Goal: Task Accomplishment & Management: Complete application form

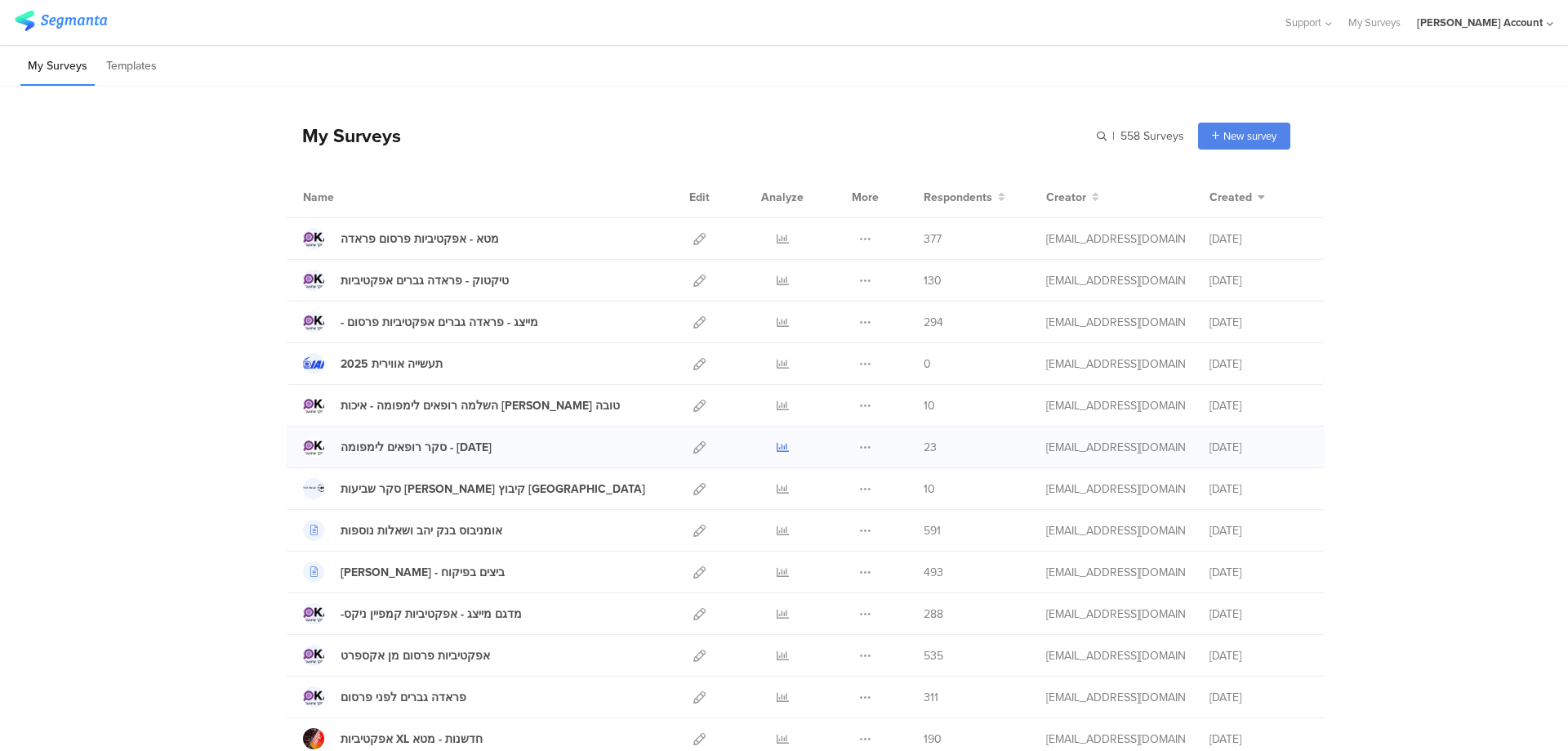
click at [776, 450] on icon at bounding box center [782, 447] width 12 height 12
click at [776, 277] on icon at bounding box center [782, 280] width 12 height 12
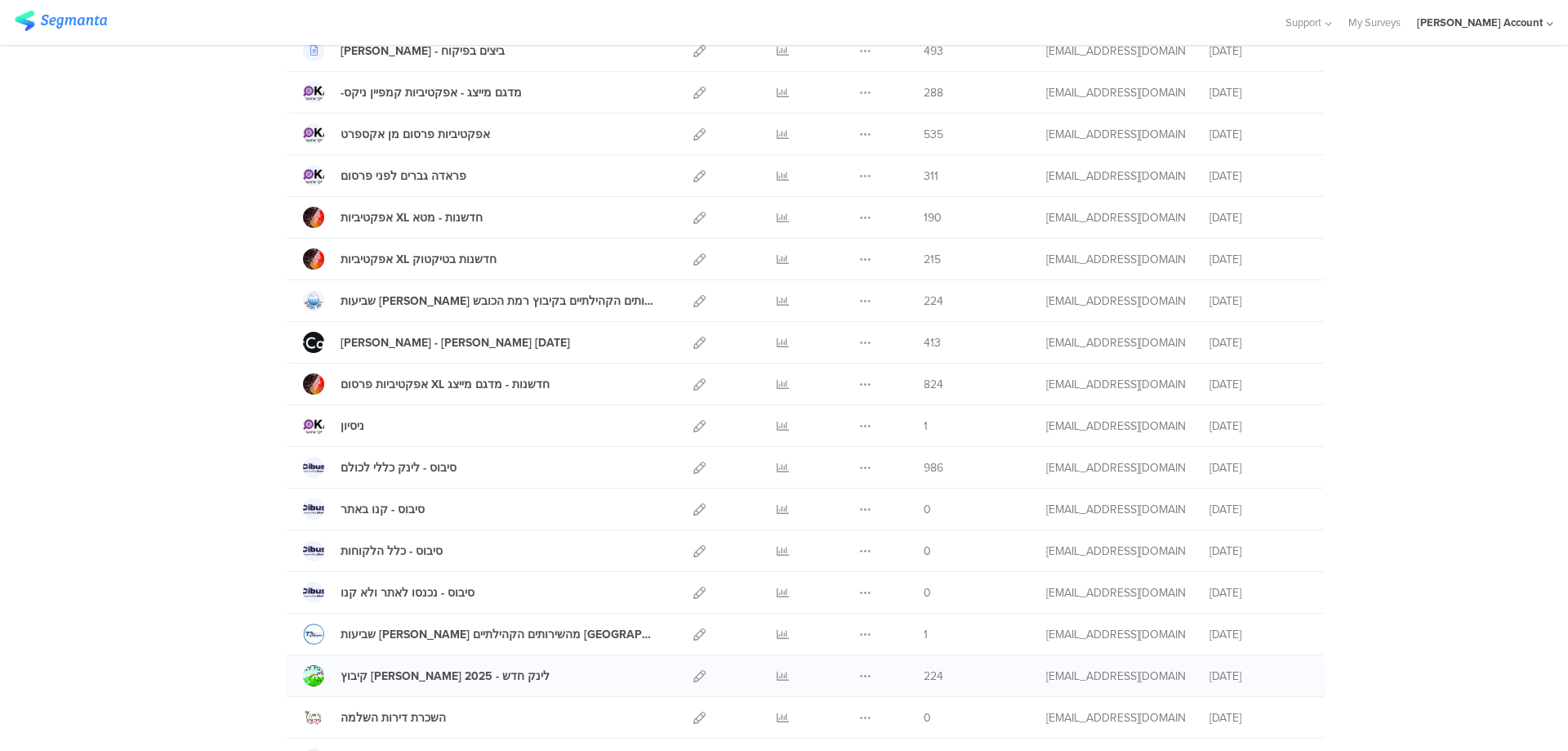
scroll to position [545, 0]
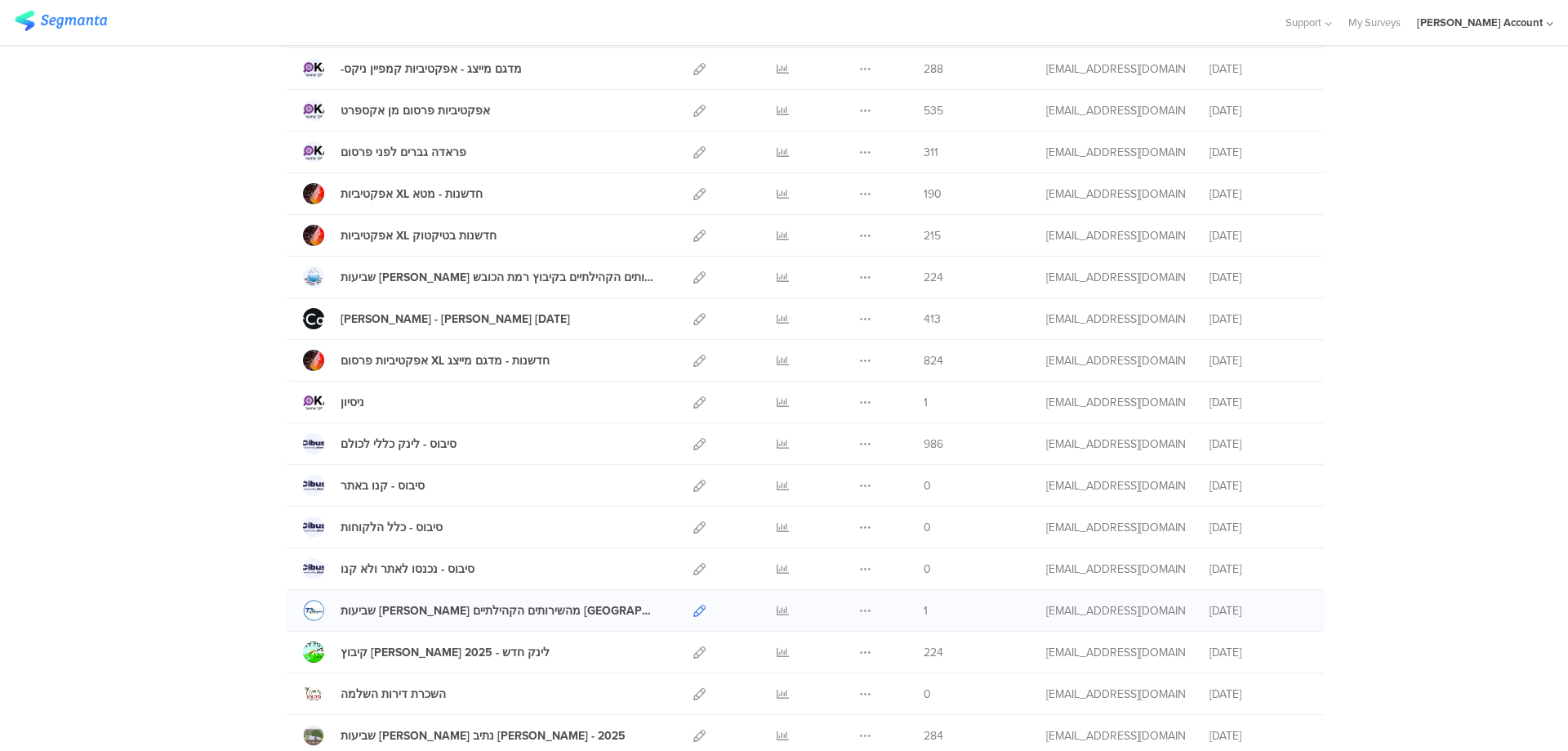
click at [693, 609] on icon at bounding box center [698, 610] width 12 height 12
click at [466, 339] on div "סקר מקאן - גל 7 ספטמבר 25 Duplicate Export 413" at bounding box center [805, 319] width 1039 height 41
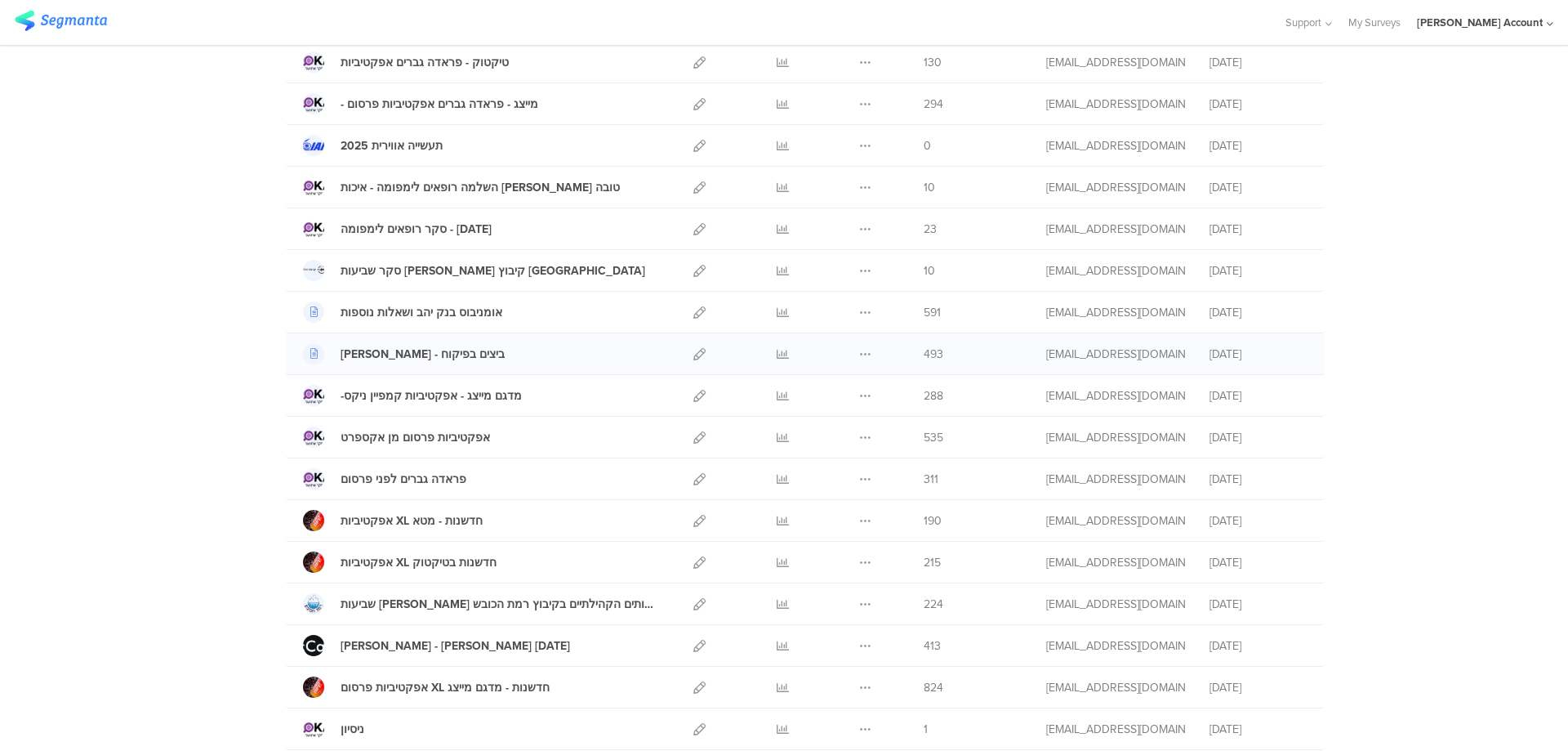
scroll to position [0, 0]
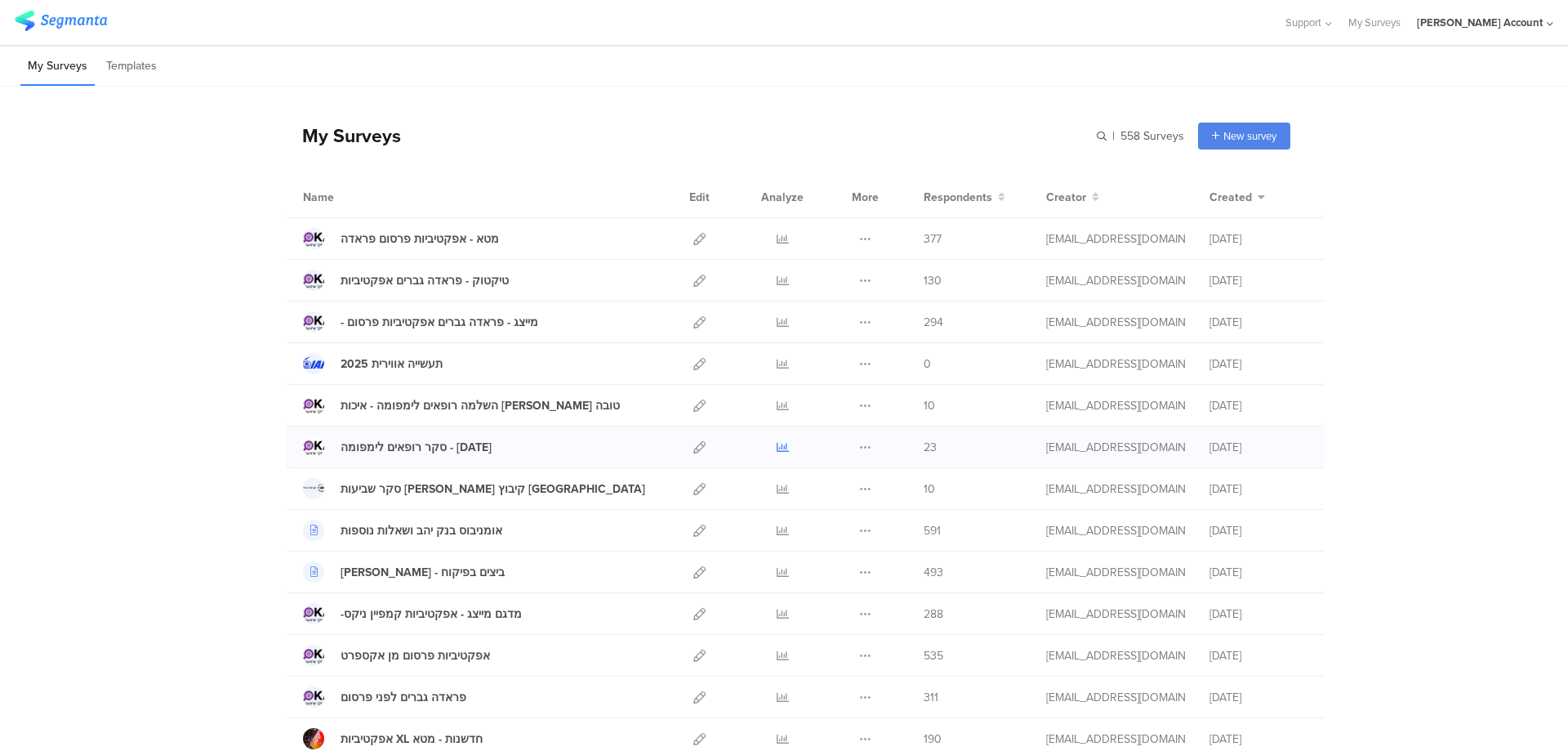
click at [776, 442] on icon at bounding box center [782, 447] width 12 height 12
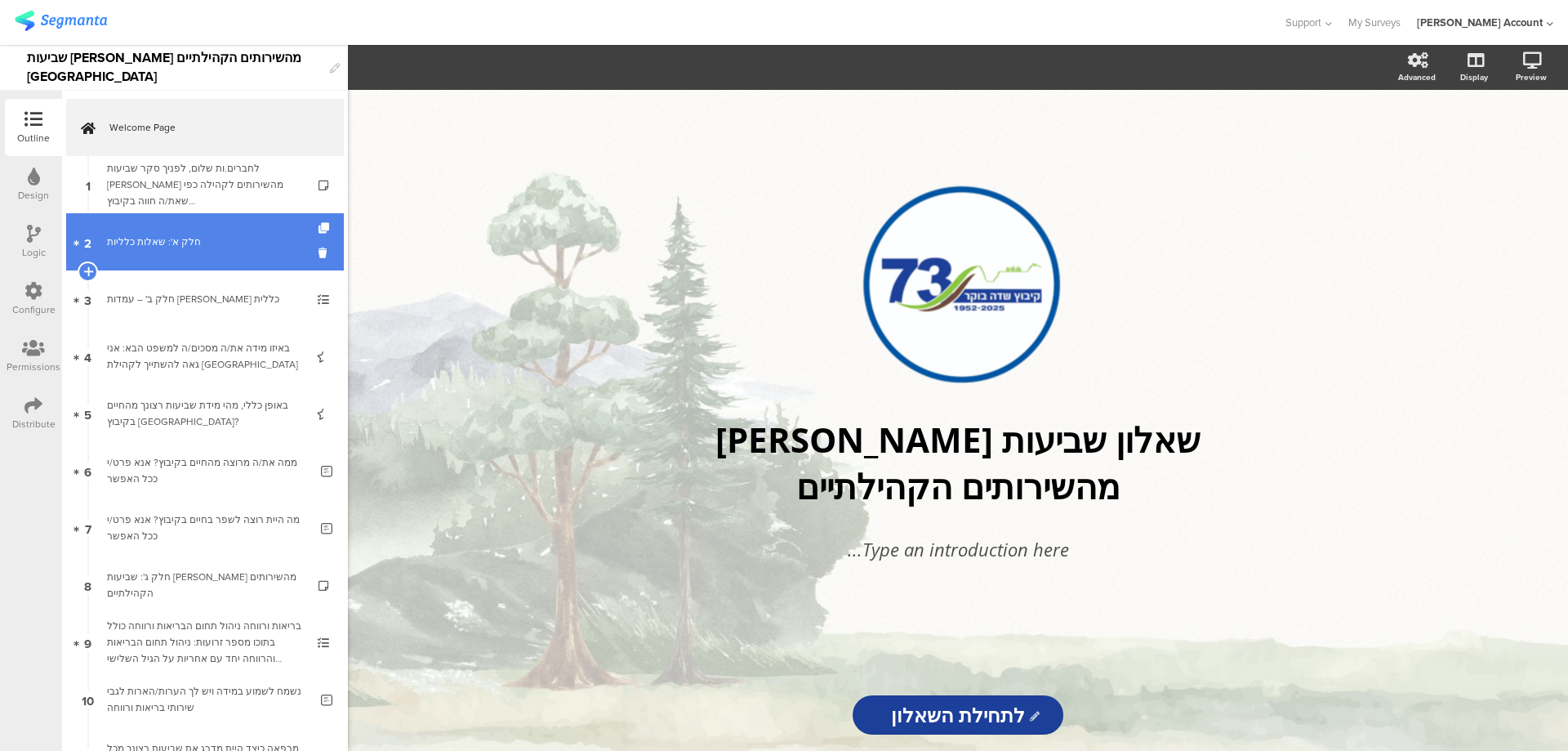
click at [196, 251] on link "2 חלק א': שאלות כלליות" at bounding box center [204, 242] width 277 height 57
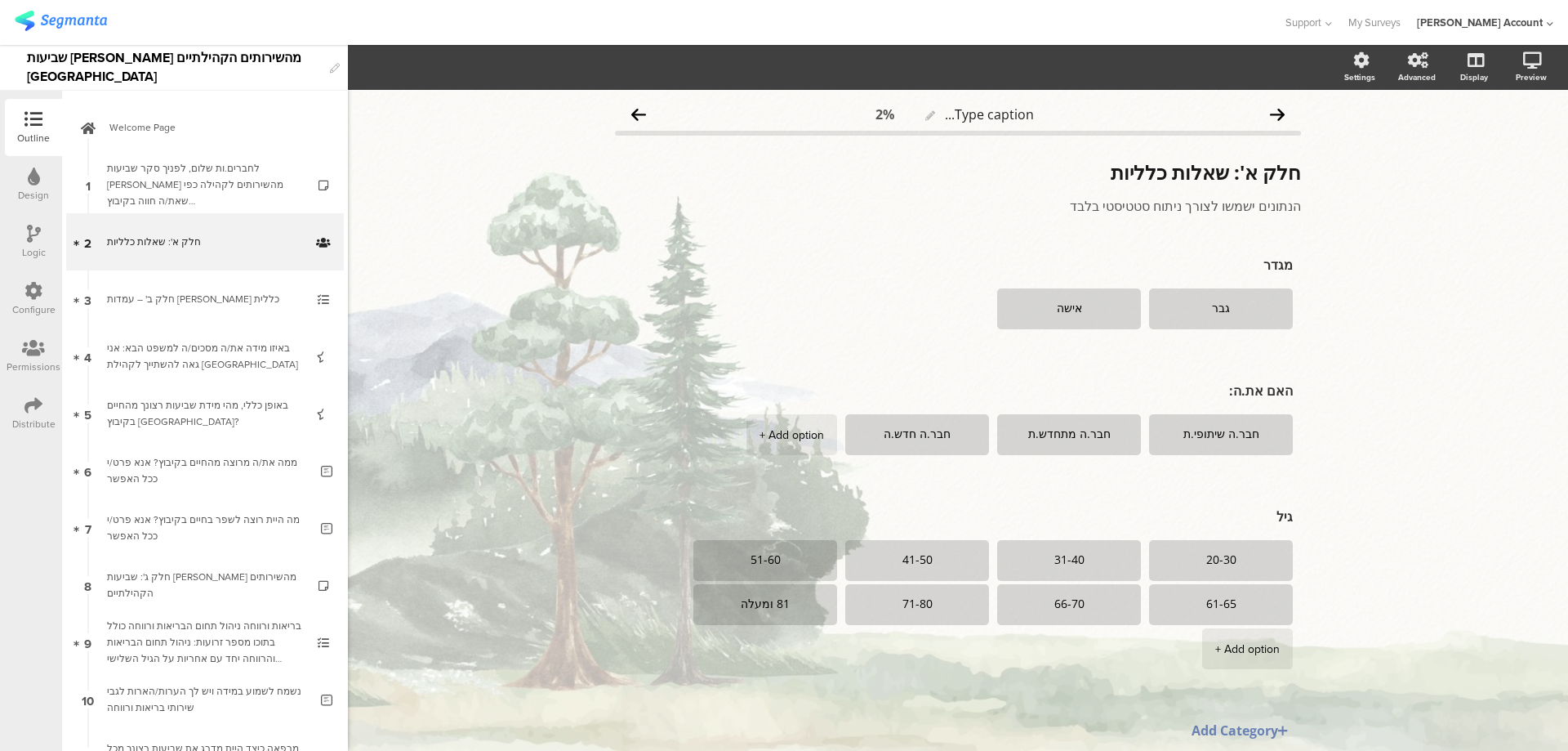
scroll to position [62, 0]
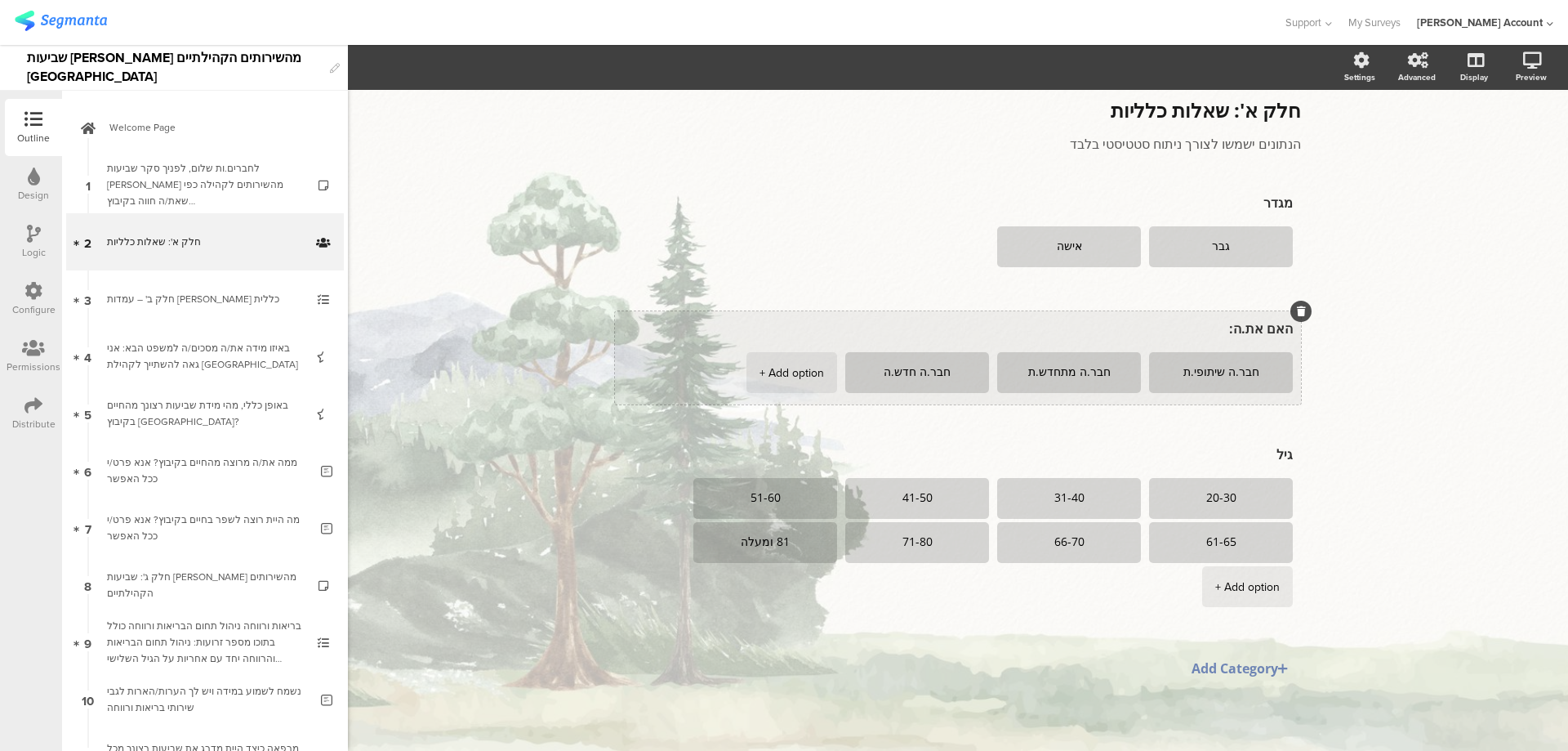
click at [794, 370] on div "+ Add option" at bounding box center [792, 372] width 64 height 41
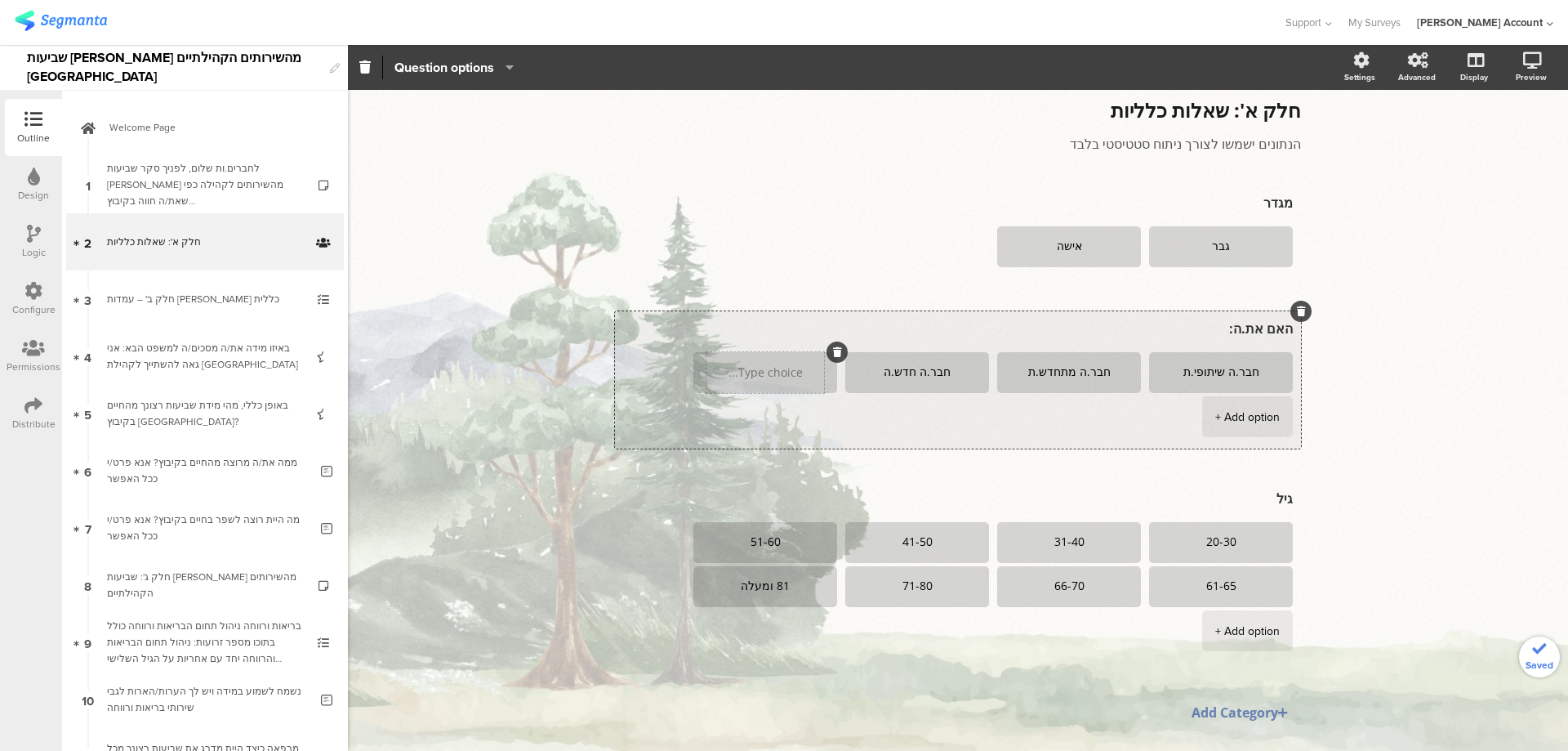
click at [752, 369] on textarea at bounding box center [765, 372] width 117 height 12
type textarea "תושב.ת"
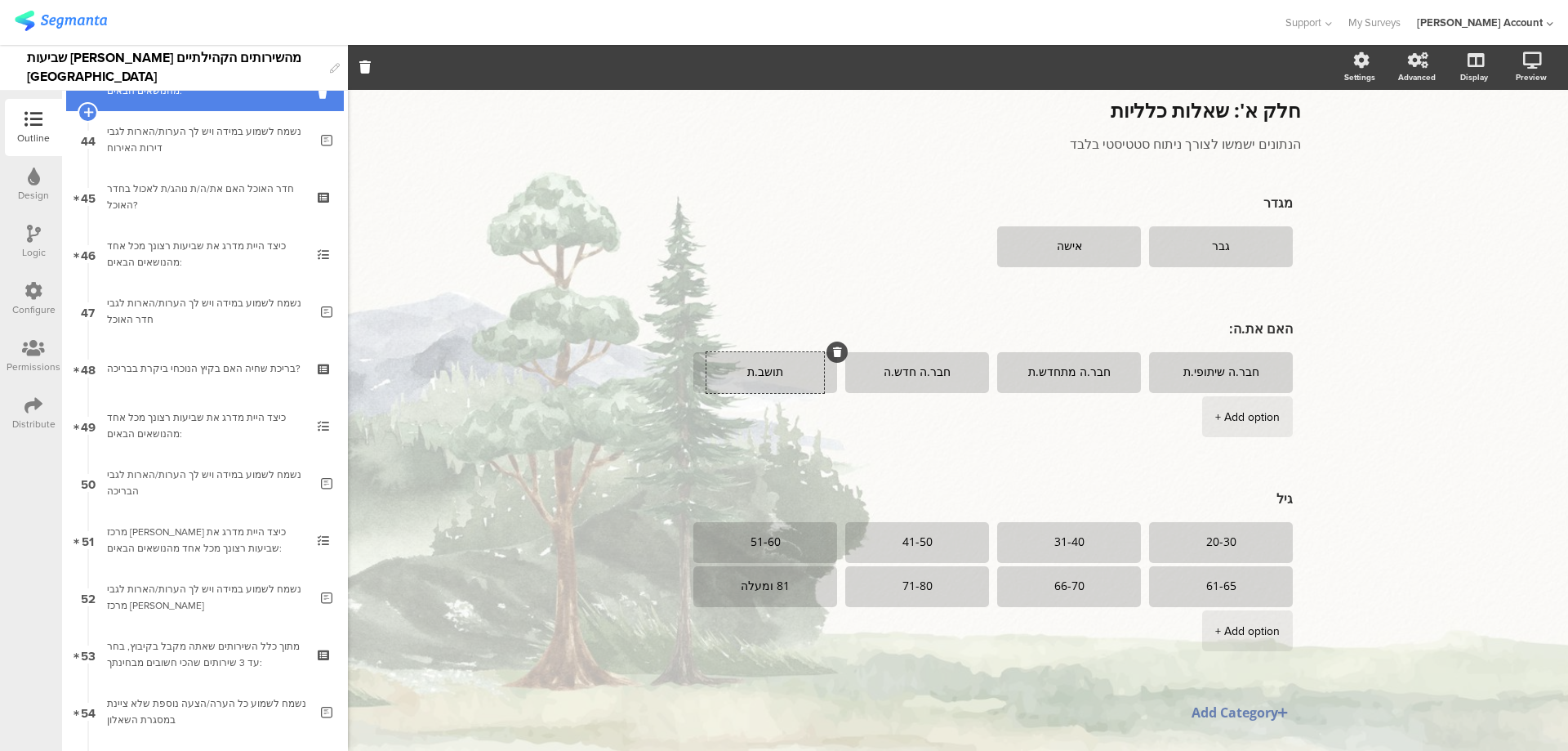
scroll to position [2614, 0]
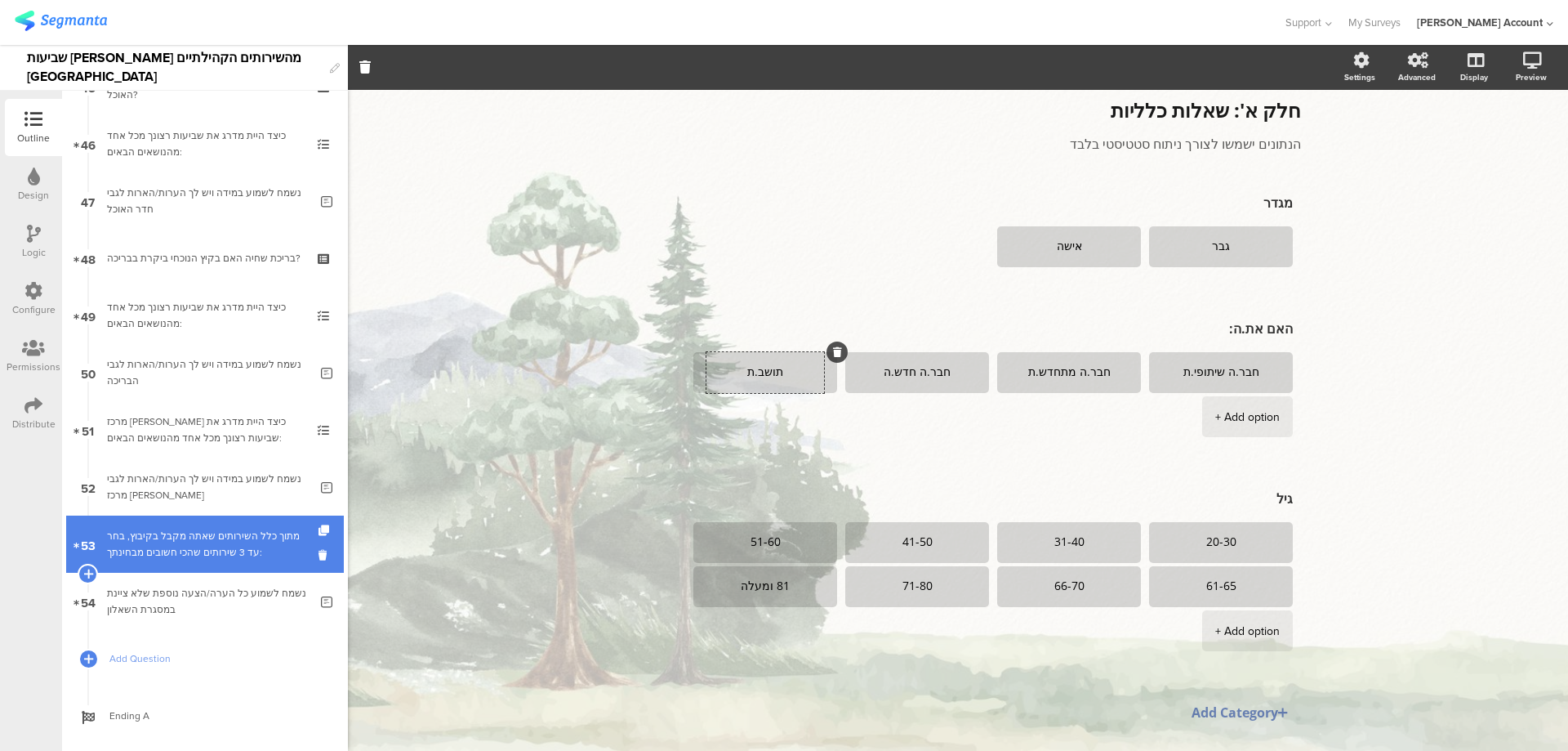
click at [238, 528] on div "מתוך כלל השירותים שאתה מקבל בקיבוץ, בחר עד 3 שירותים שהכי חשובים מבחינתך:" at bounding box center [204, 544] width 195 height 33
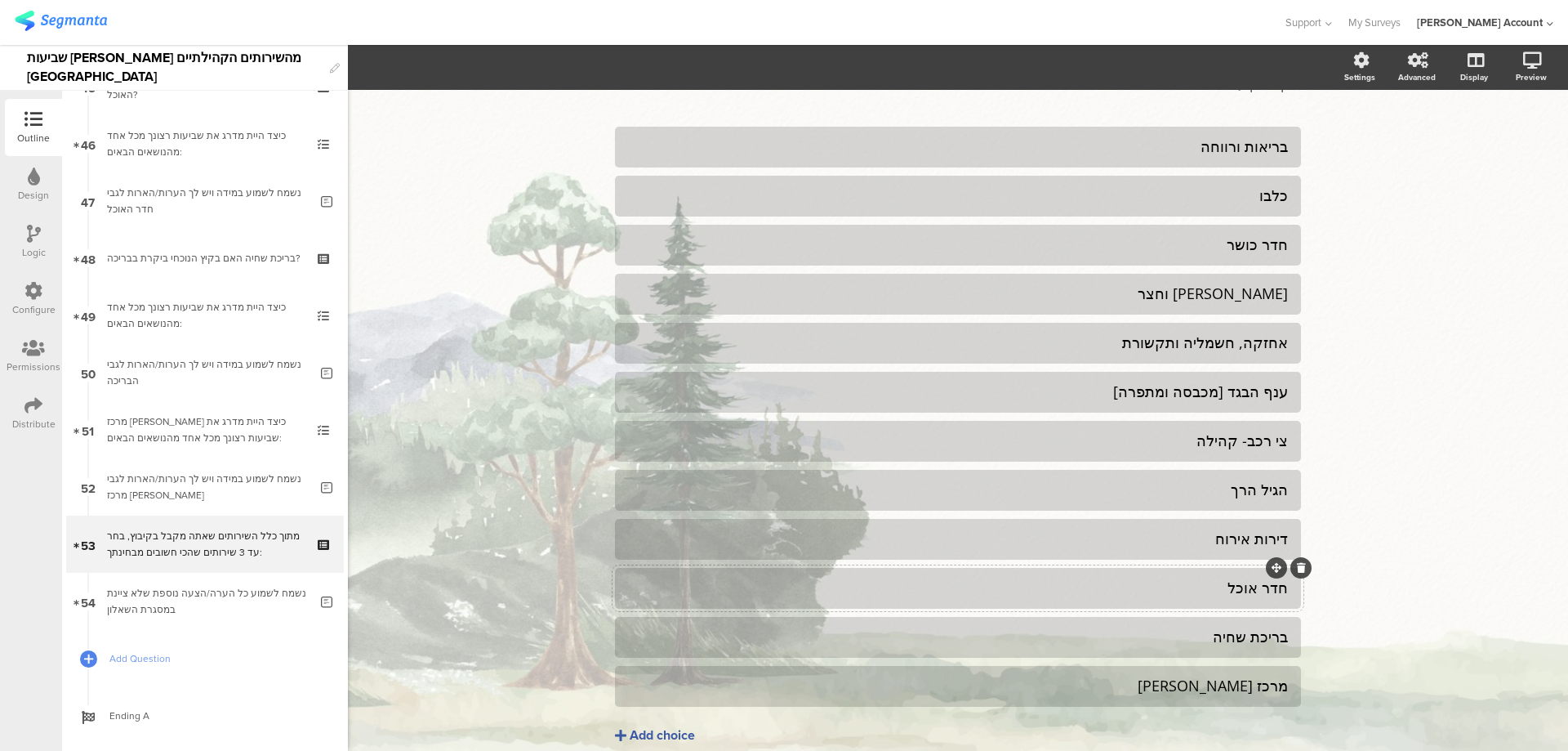
scroll to position [215, 0]
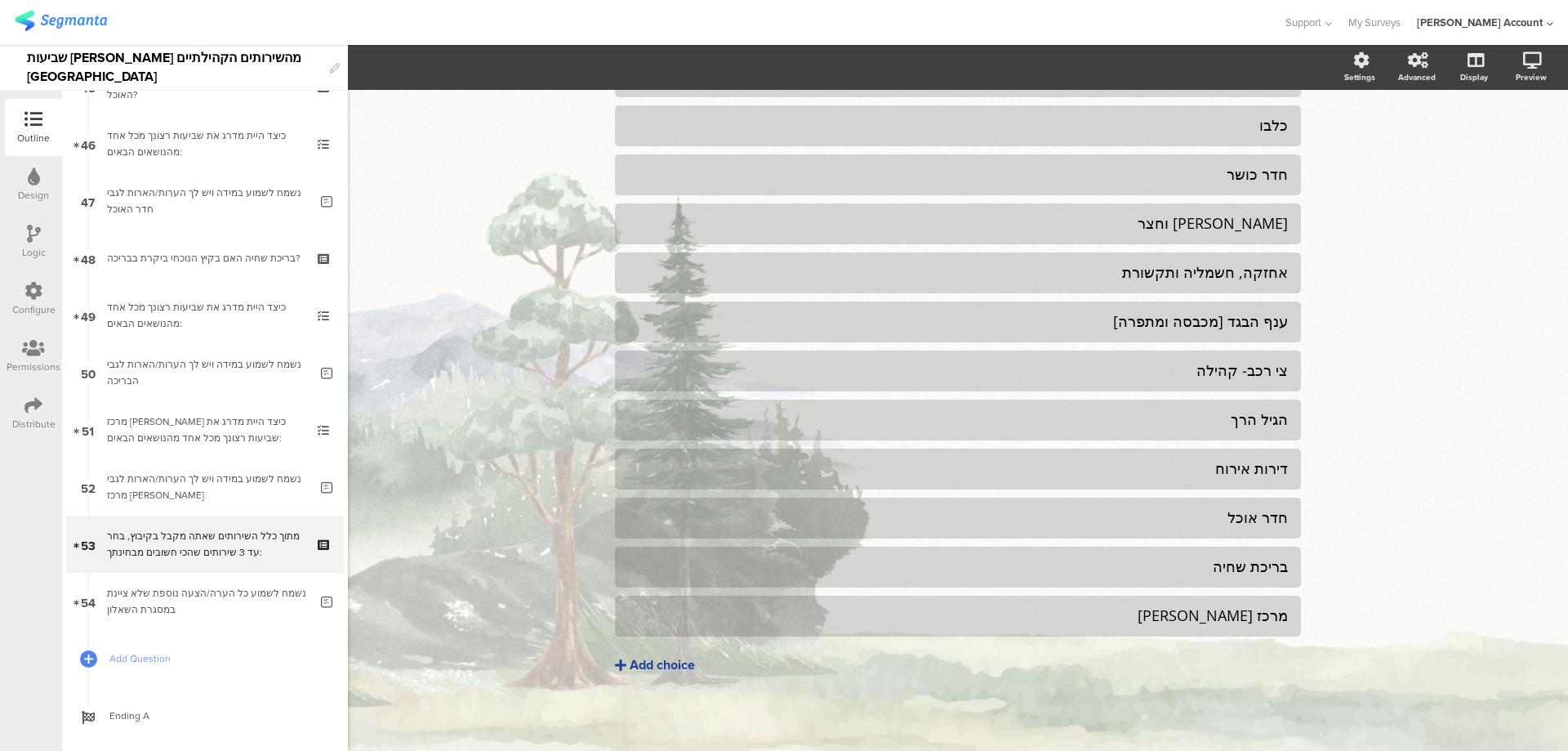
click at [643, 661] on div "Add choice" at bounding box center [662, 665] width 65 height 17
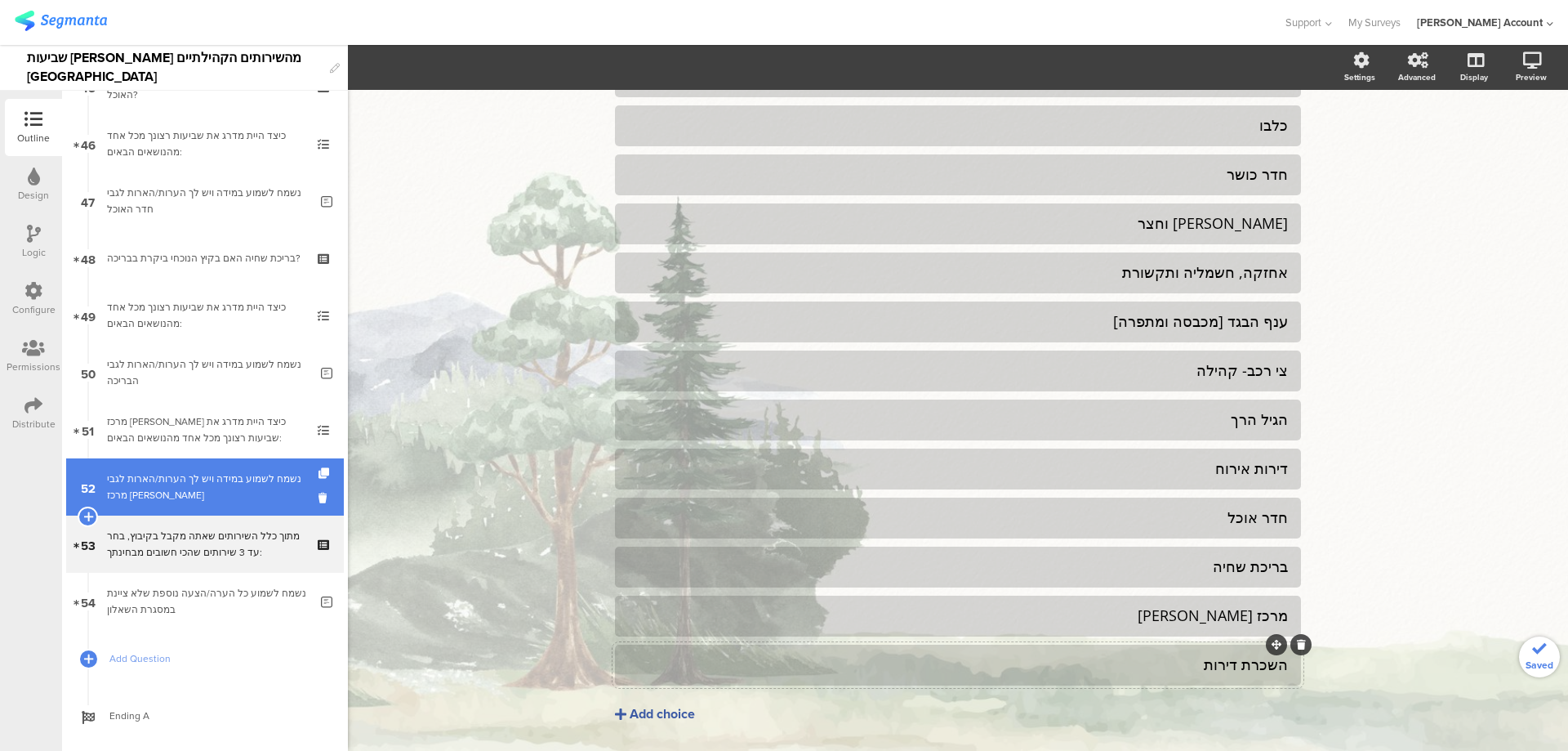
click at [197, 489] on div "נשמח לשמוע במידה ויש לך הערות/הארות לגבי מרכז בן גוריון" at bounding box center [208, 487] width 201 height 33
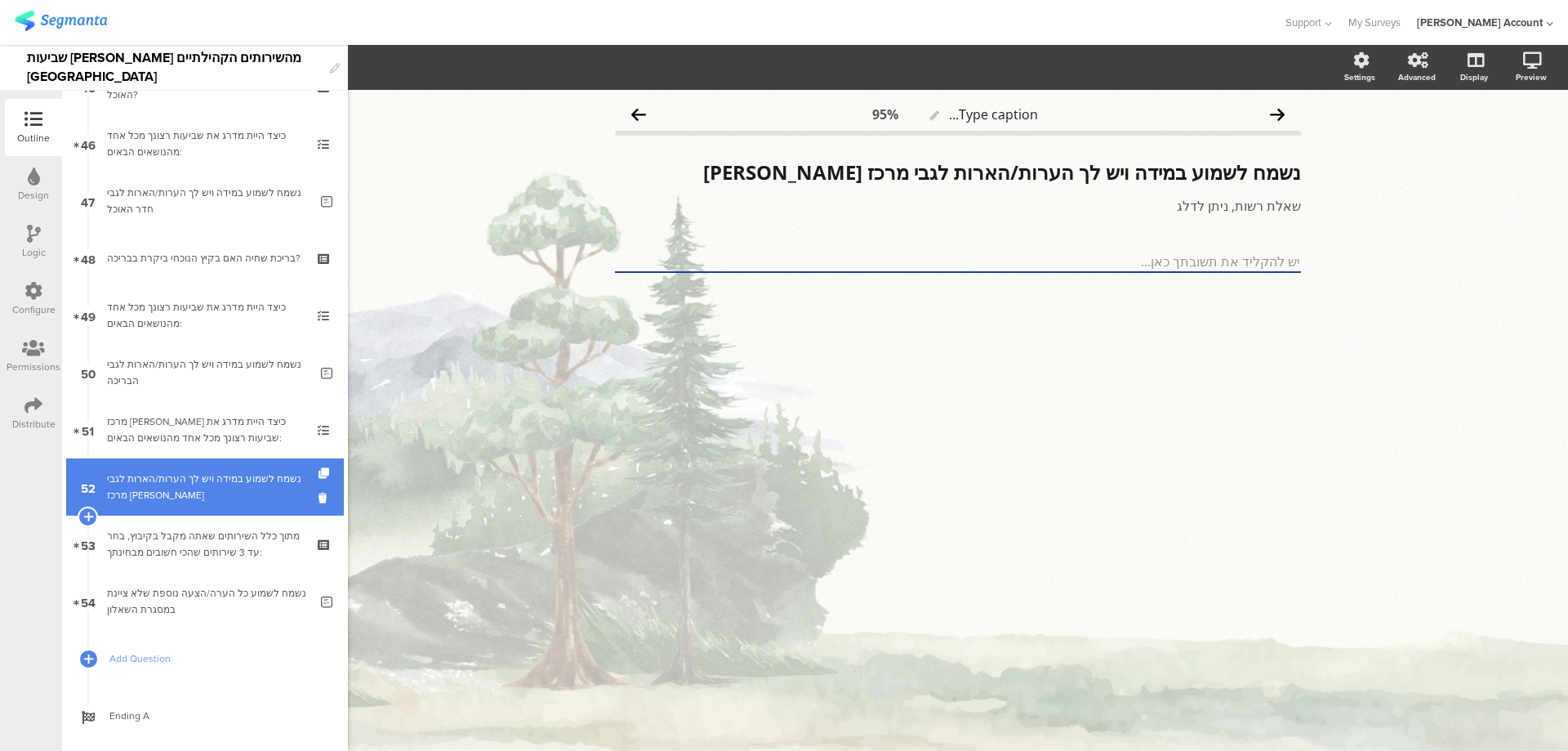
click at [319, 466] on div at bounding box center [325, 486] width 14 height 57
click at [319, 471] on icon at bounding box center [325, 473] width 14 height 11
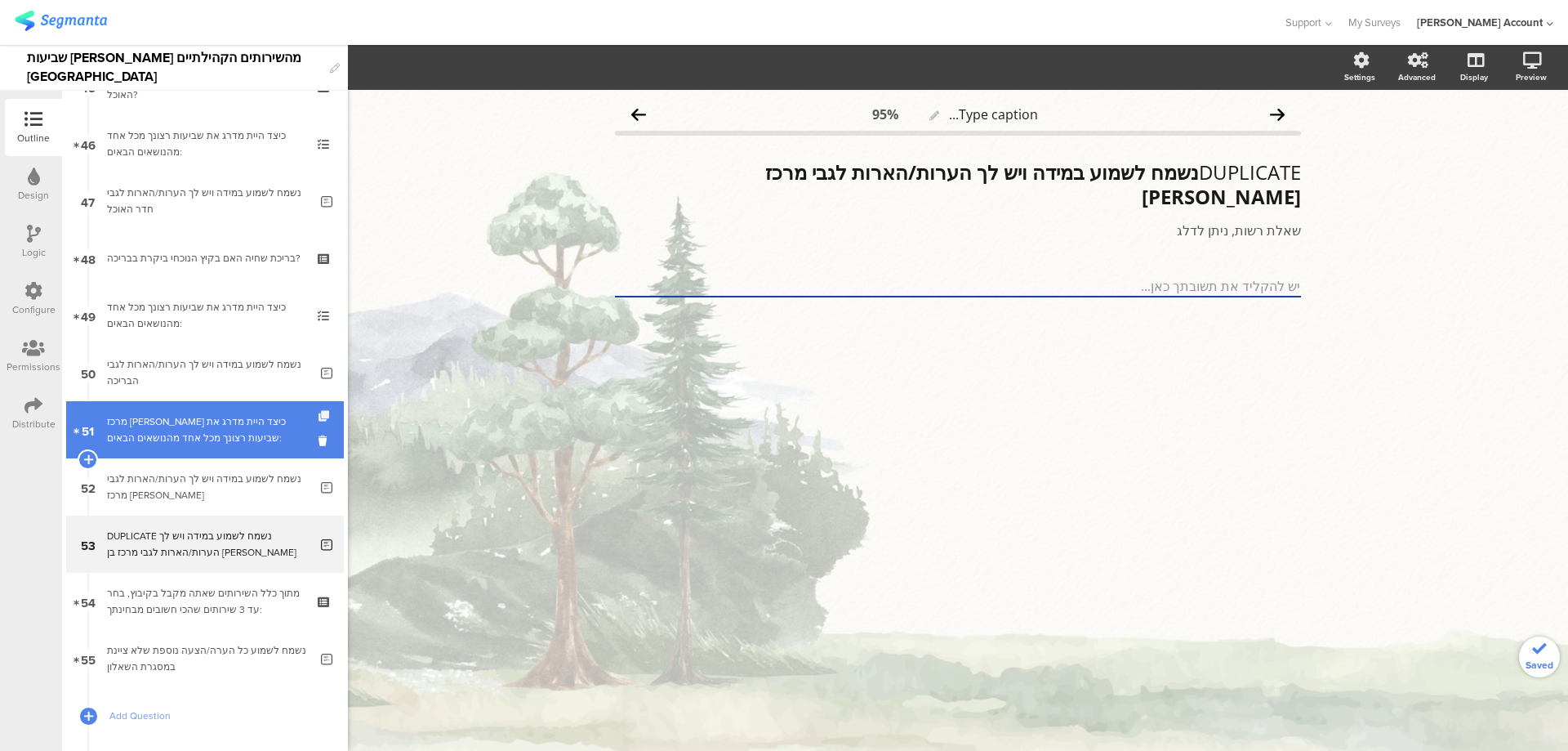
click at [319, 412] on icon at bounding box center [325, 417] width 14 height 11
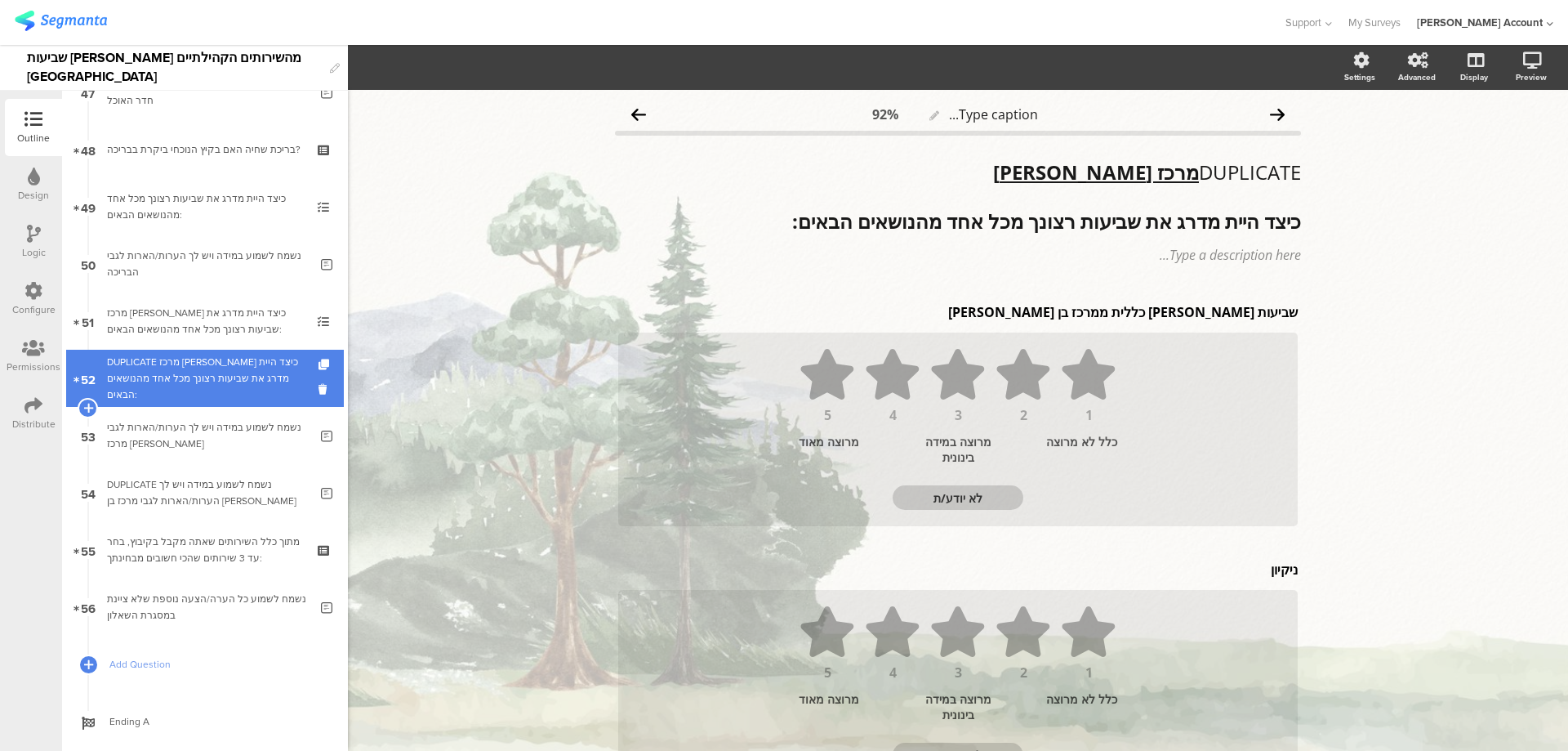
scroll to position [2702, 0]
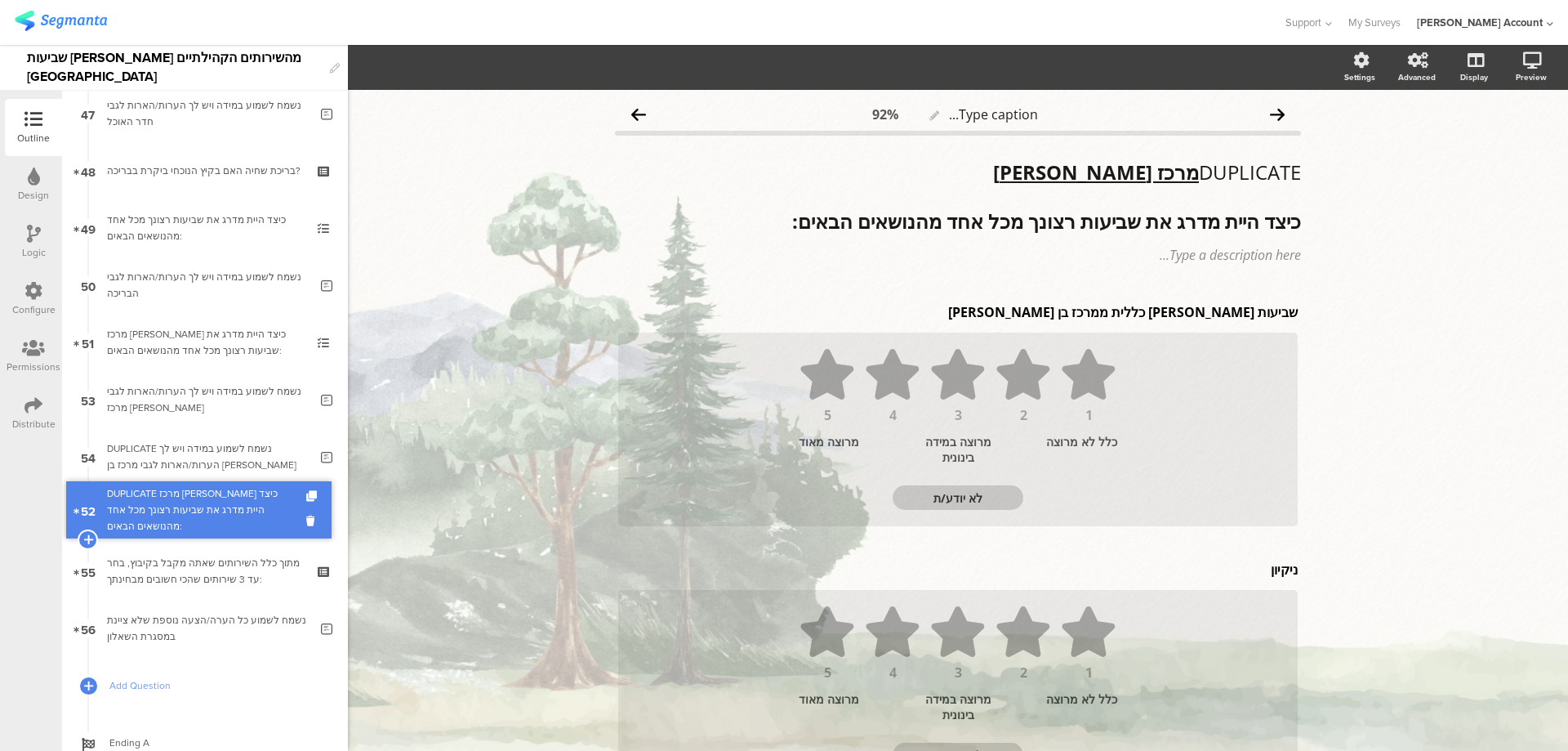
drag, startPoint x: 261, startPoint y: 375, endPoint x: 271, endPoint y: 506, distance: 131.4
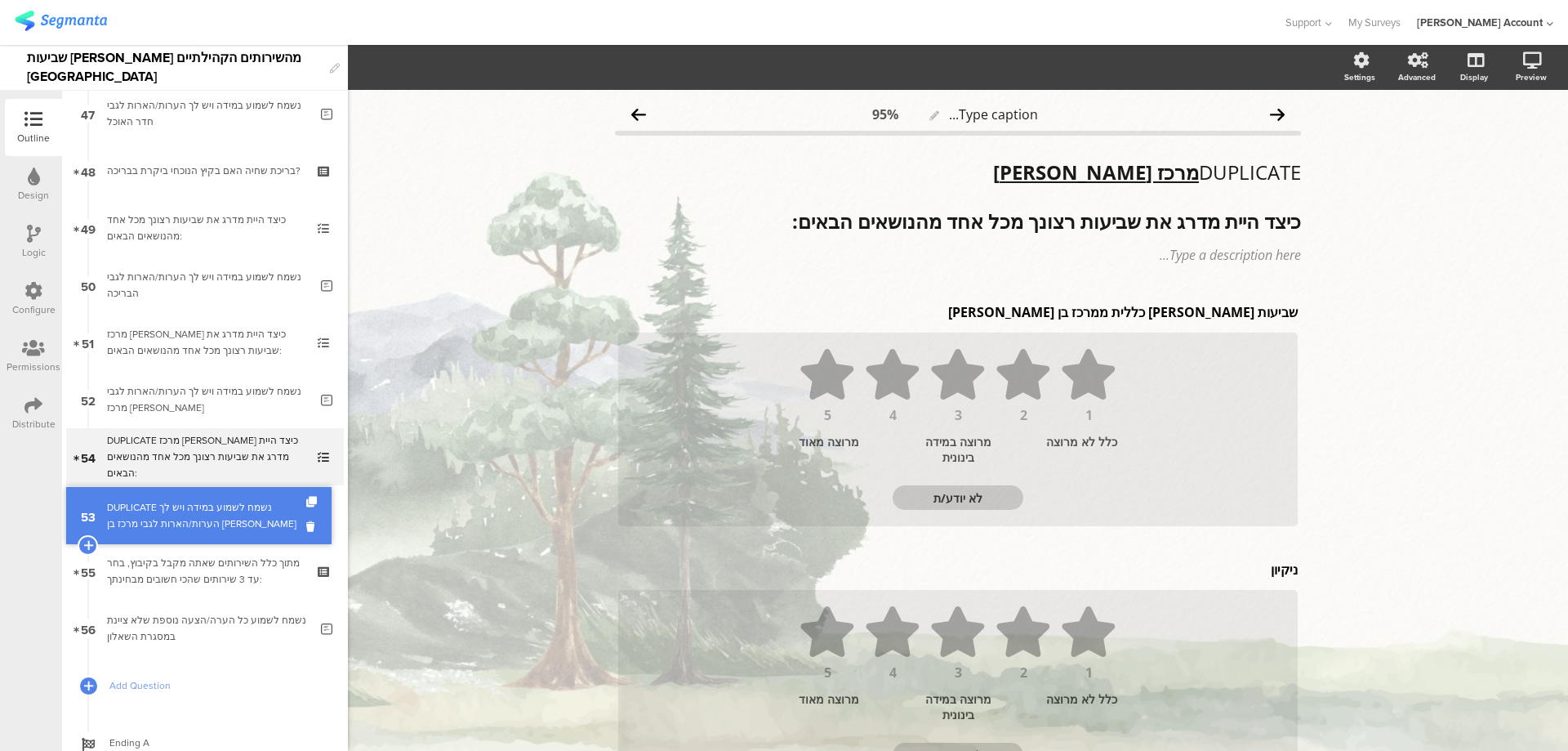
drag, startPoint x: 250, startPoint y: 478, endPoint x: 259, endPoint y: 517, distance: 40.0
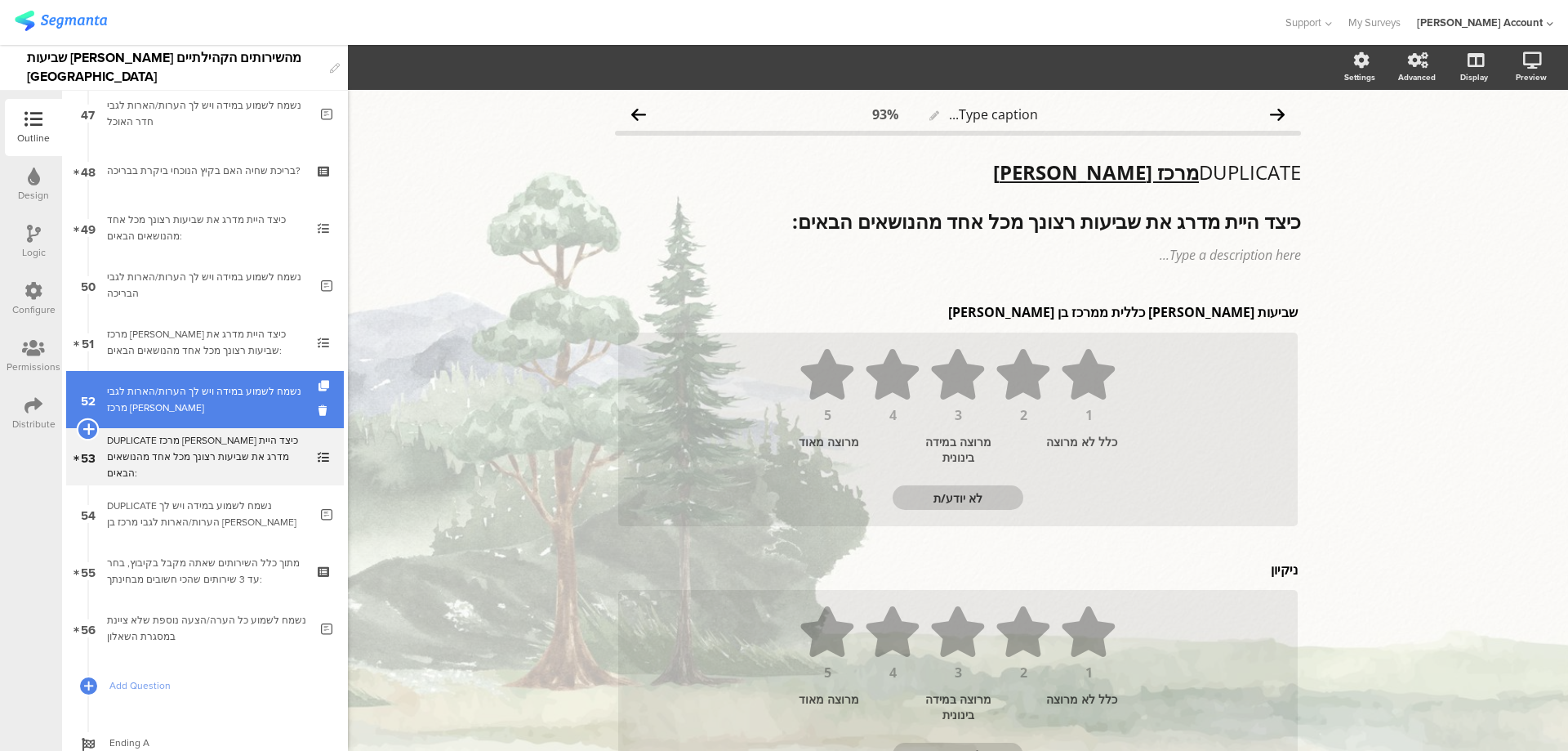
click at [87, 425] on icon at bounding box center [88, 429] width 11 height 15
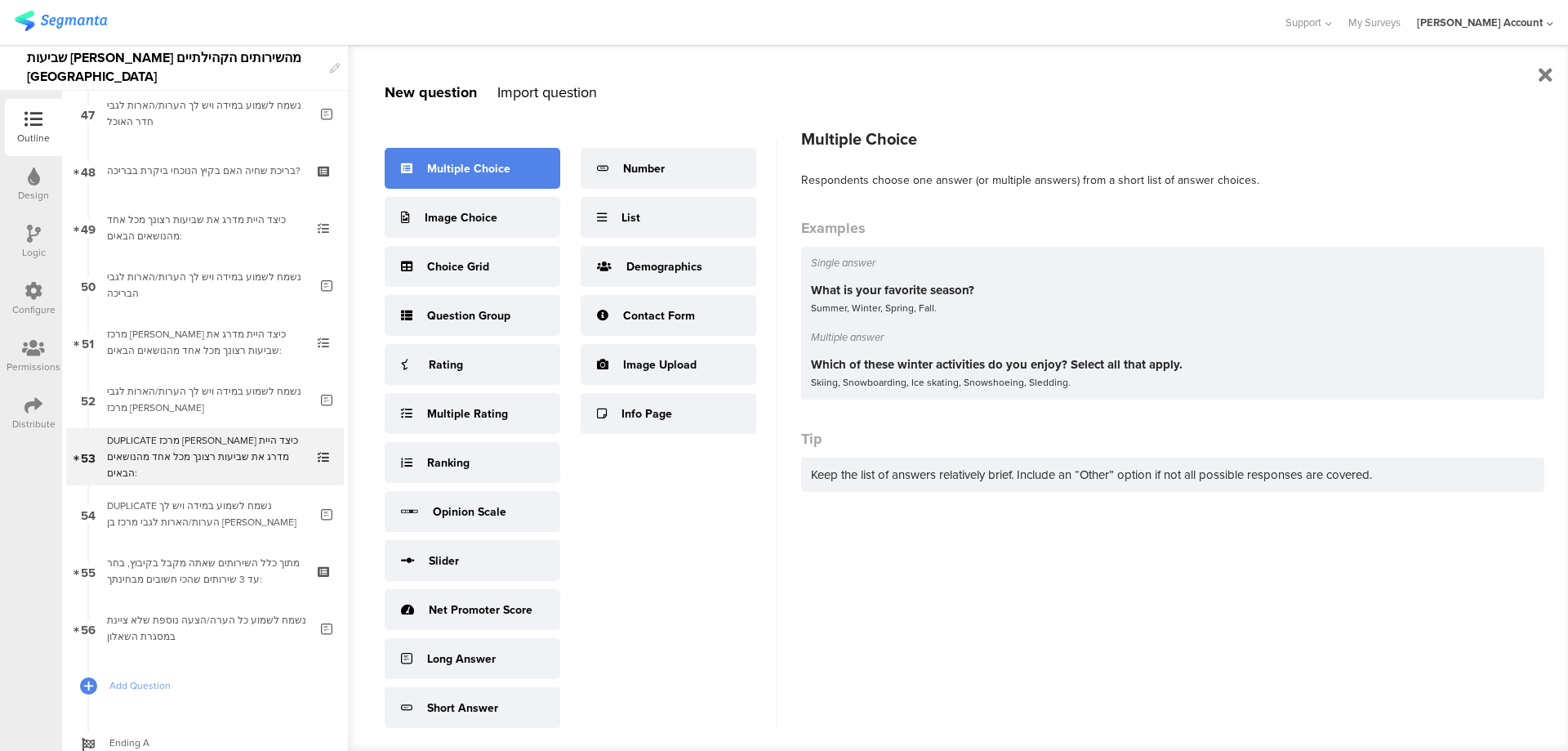
click at [457, 179] on div "Multiple Choice" at bounding box center [472, 168] width 176 height 41
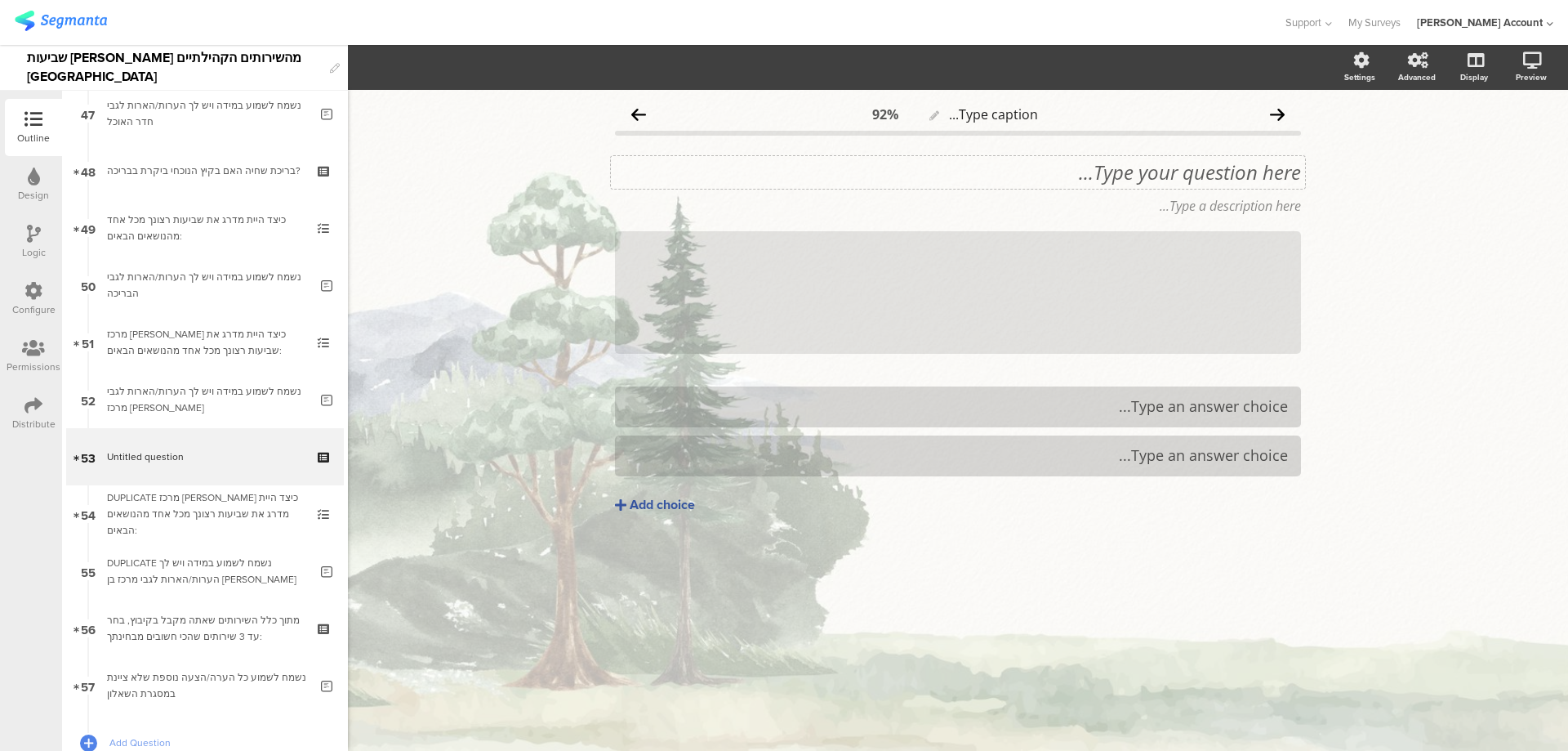
click at [1182, 174] on div "Type your question here..." at bounding box center [957, 172] width 686 height 25
click at [666, 504] on div "Add choice" at bounding box center [662, 505] width 65 height 17
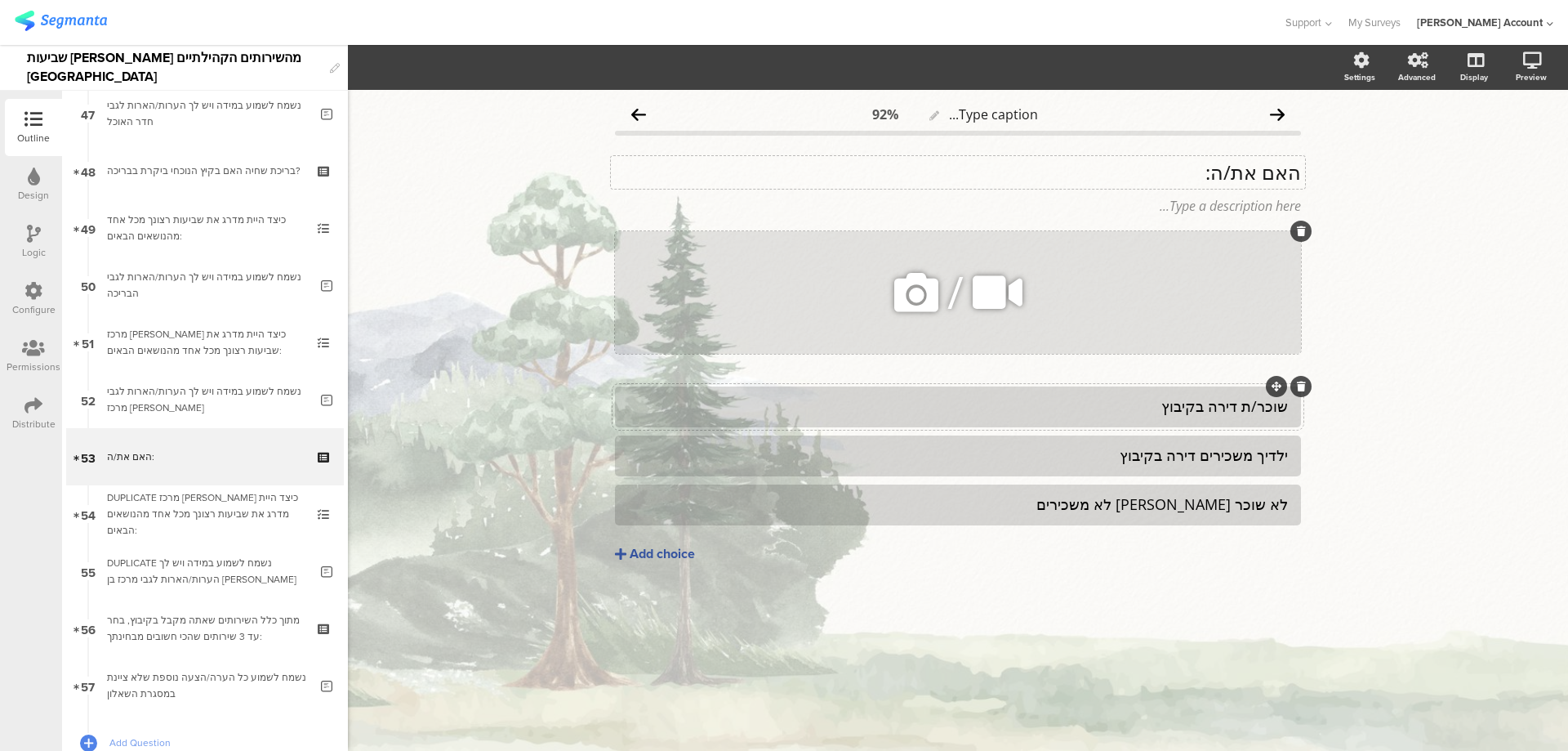
click at [1298, 233] on icon at bounding box center [1301, 231] width 9 height 10
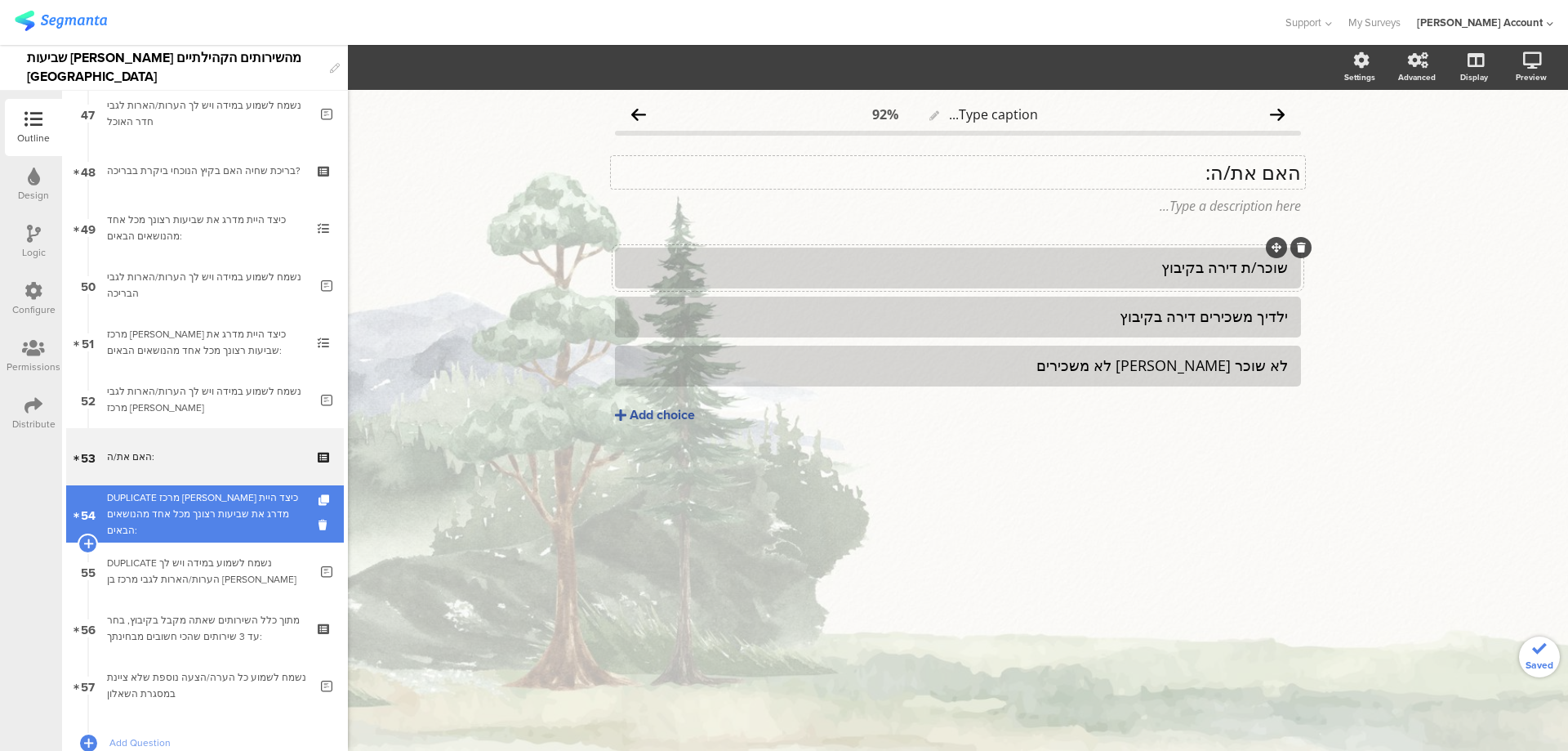
click at [251, 515] on div "DUPLICATE מרכז בן גוריון כיצד היית מדרג את שביעות רצונך מכל אחד מהנושאים הבאים:" at bounding box center [204, 514] width 195 height 49
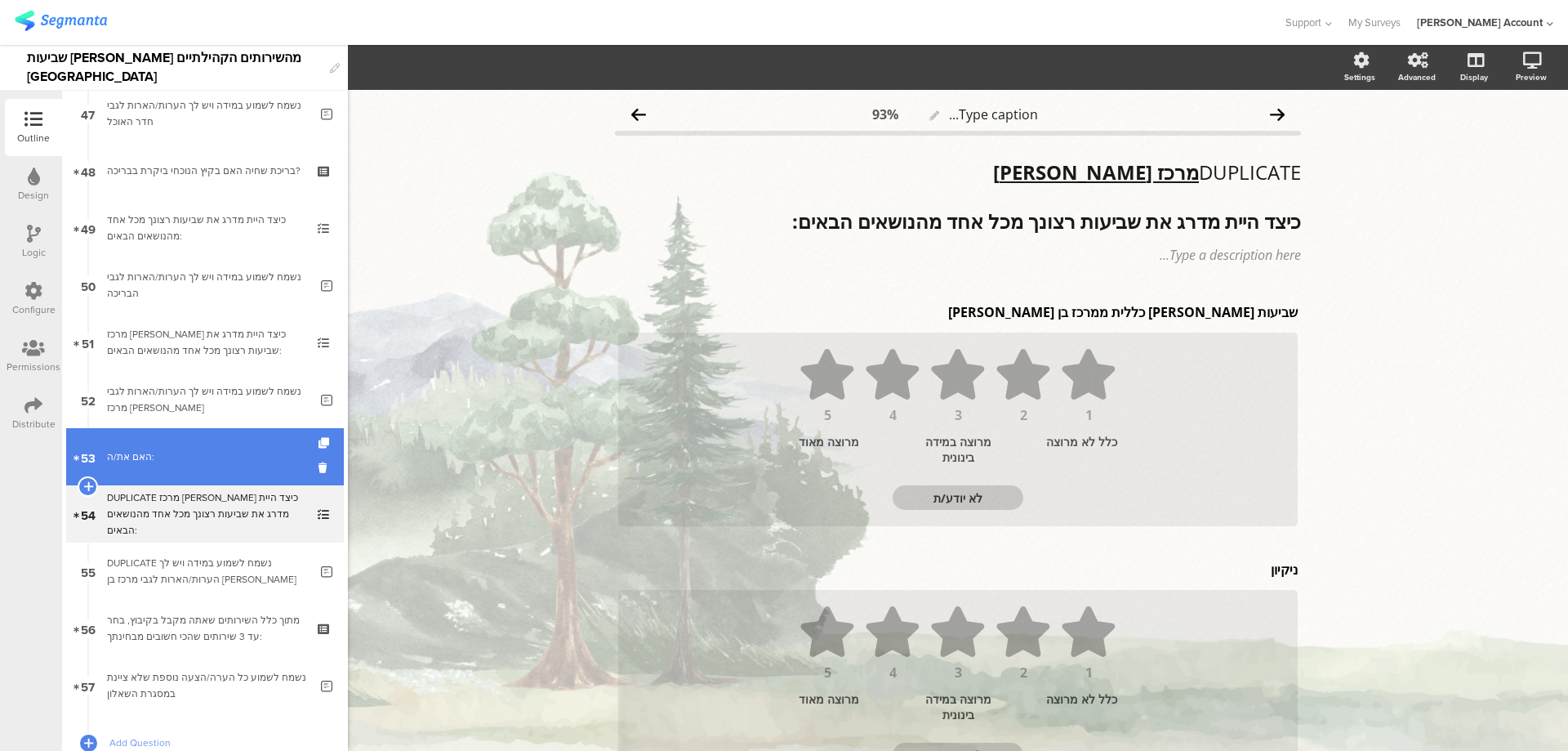
click at [261, 467] on link "53 האם את/ה:" at bounding box center [204, 456] width 277 height 57
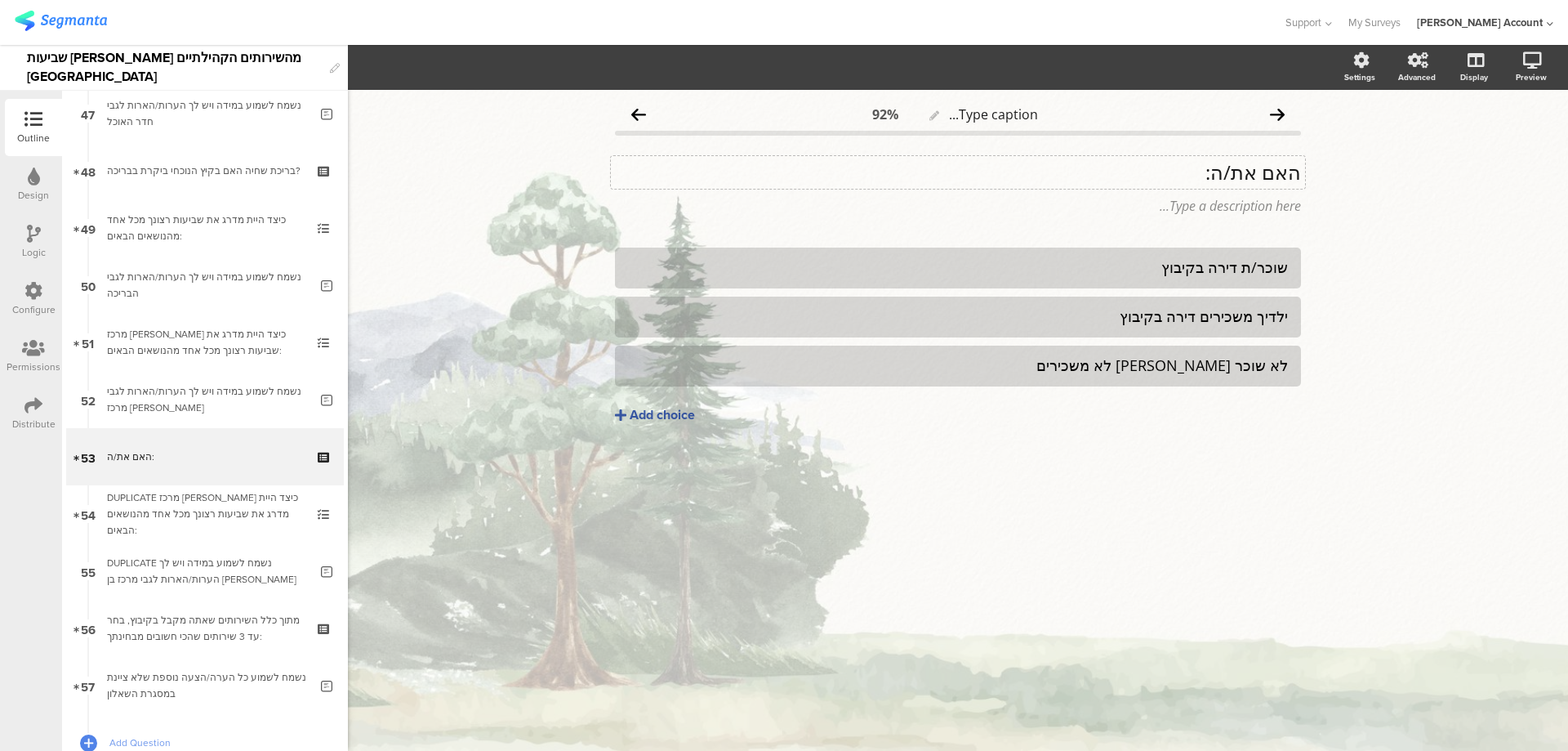
click at [1259, 183] on p "האם את/ה:" at bounding box center [957, 172] width 686 height 25
click at [1296, 178] on strong "האם את/ה:" at bounding box center [1252, 171] width 97 height 27
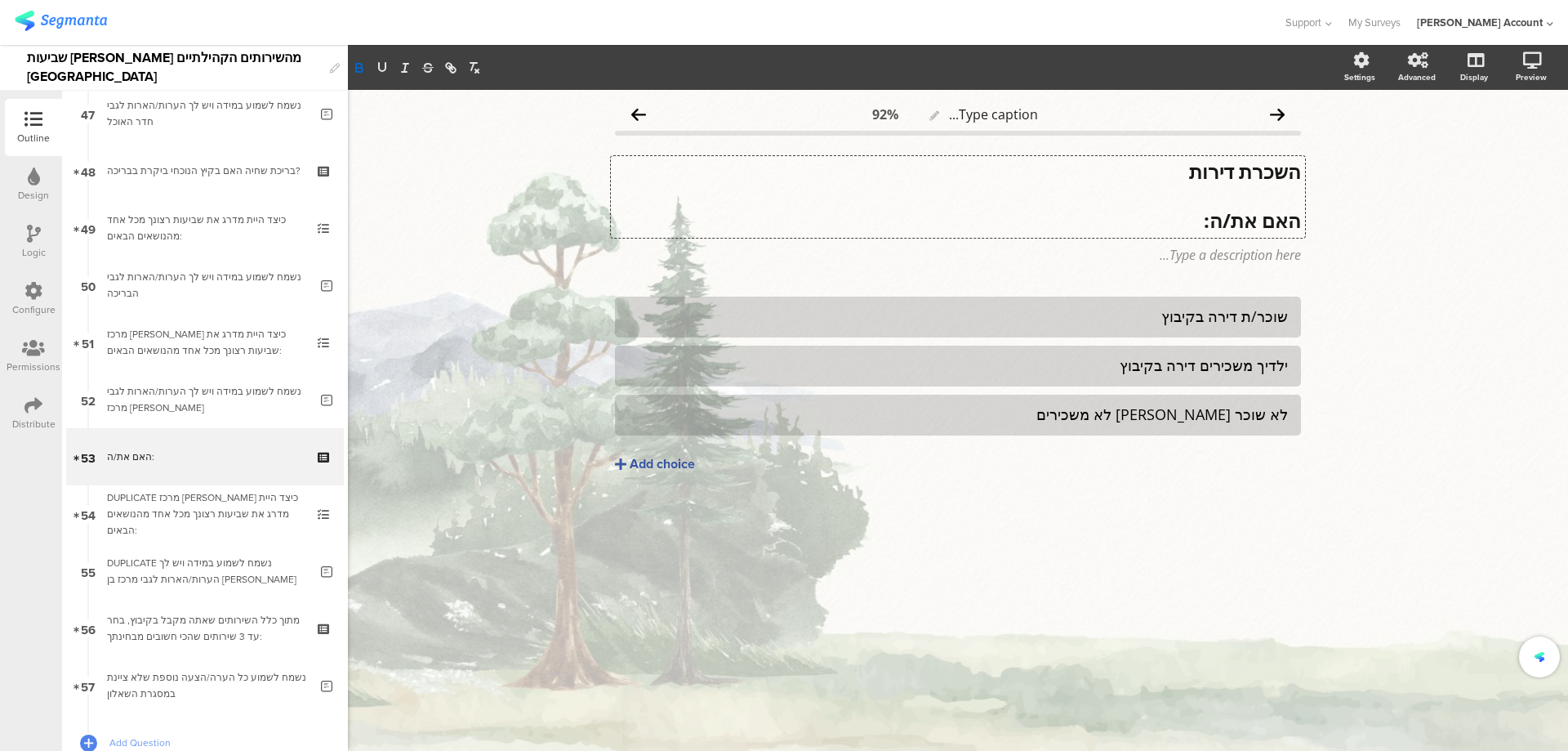
click at [1245, 165] on strong "השכרת דירות" at bounding box center [1245, 170] width 112 height 27
click at [1245, 163] on strong "השכרת דירות" at bounding box center [1245, 170] width 112 height 27
click at [1245, 162] on strong "השכרת דירות" at bounding box center [1245, 170] width 112 height 27
click at [1247, 162] on strong "השכרת דירות" at bounding box center [1245, 170] width 112 height 27
click at [389, 64] on button "button" at bounding box center [382, 67] width 23 height 19
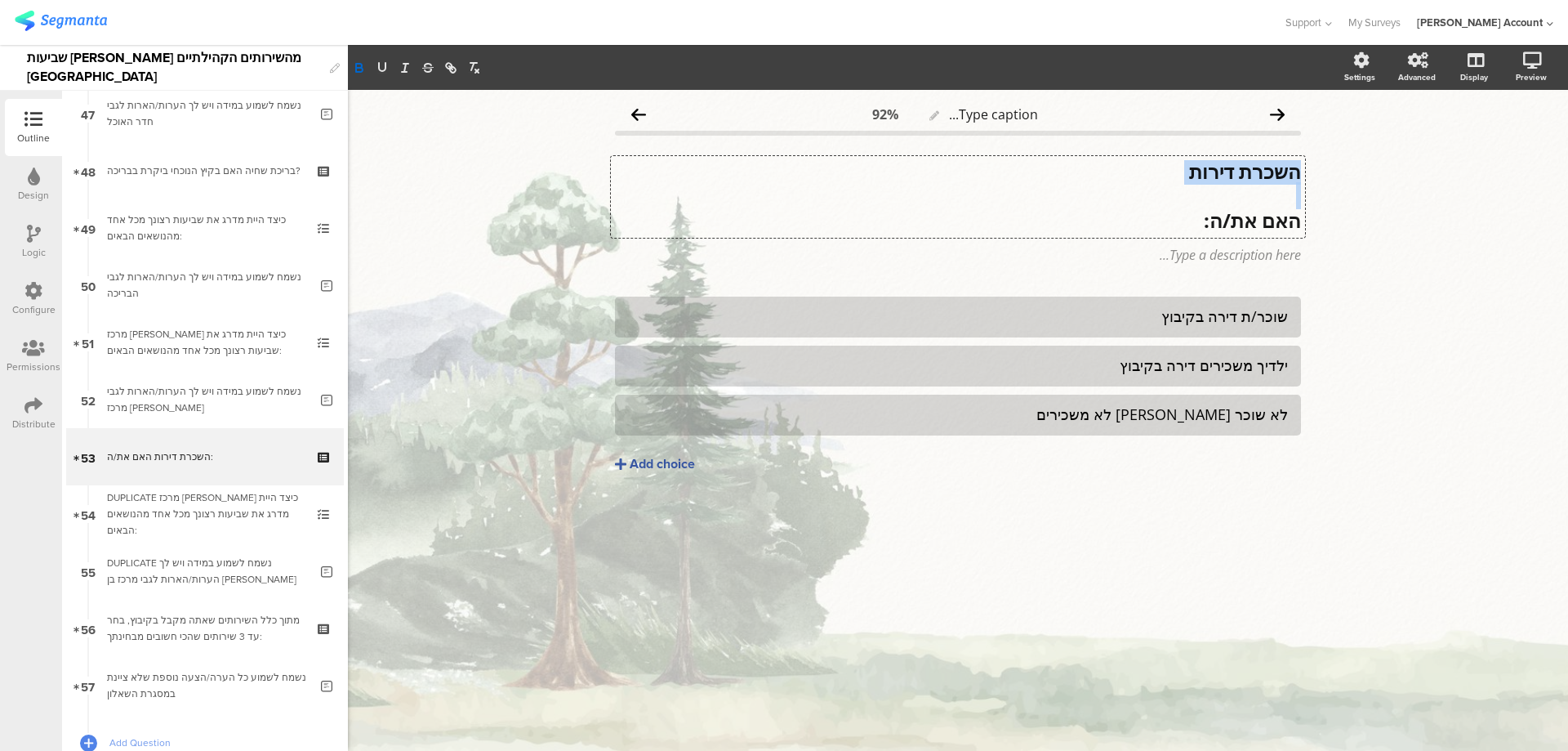
scroll to position [0, 0]
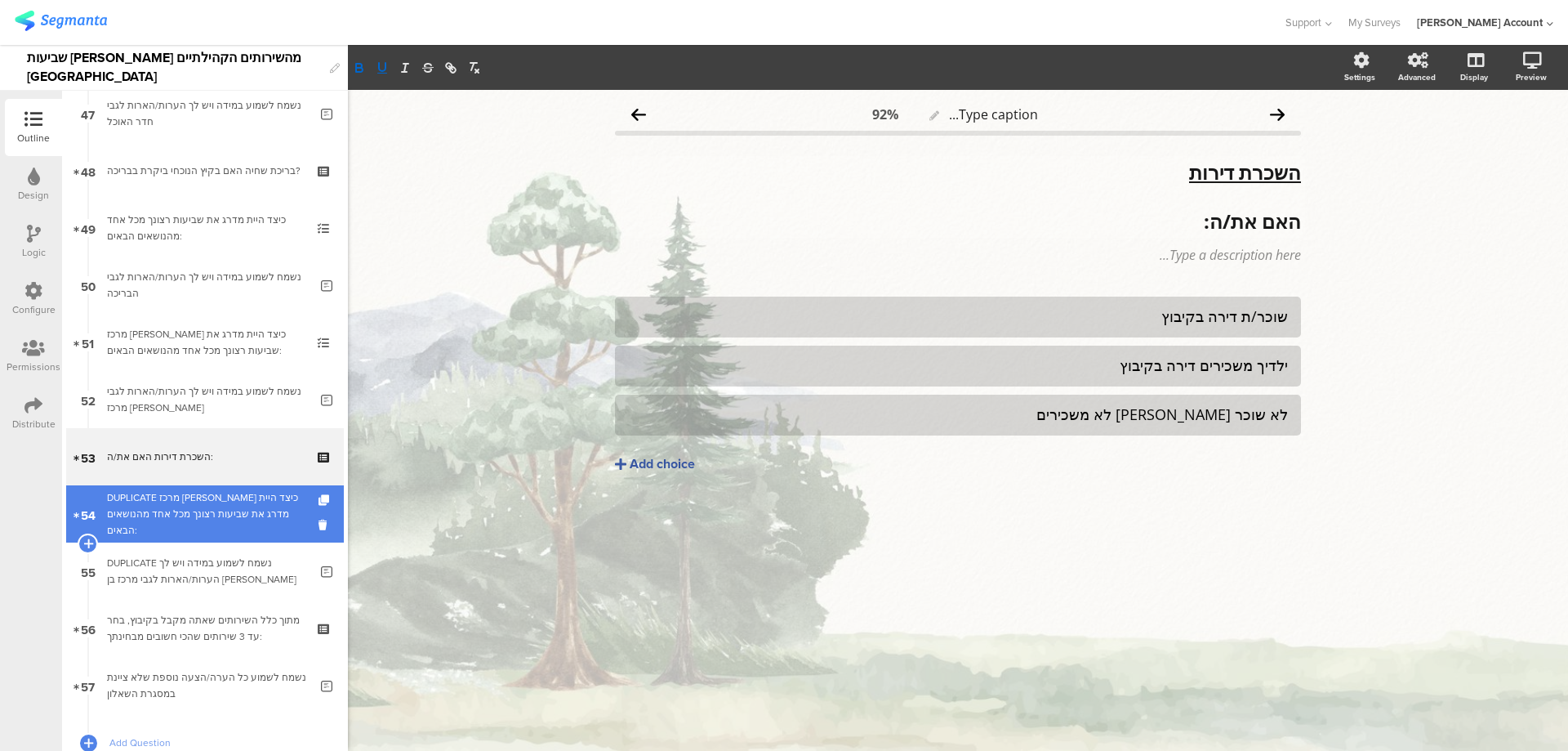
click at [238, 498] on div "DUPLICATE מרכז בן גוריון כיצד היית מדרג את שביעות רצונך מכל אחד מהנושאים הבאים:" at bounding box center [204, 514] width 195 height 49
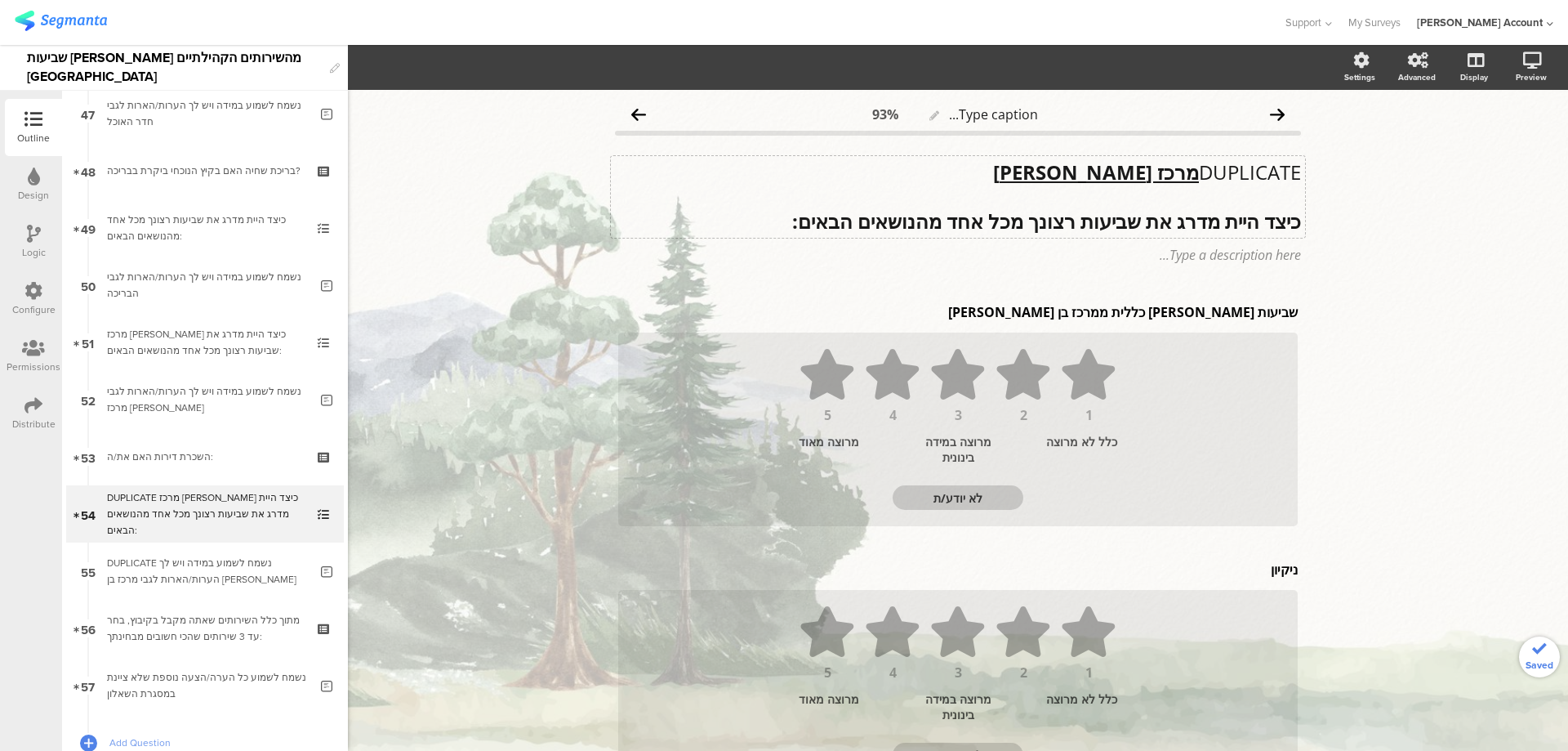
click at [1172, 175] on div "DUPLICATE מרכז בן גוריון כיצד היית מדרג את שביעות רצונך מכל אחד מהנושאים הבאים:…" at bounding box center [957, 196] width 694 height 82
click at [1172, 175] on u "מרכז בן גוריון" at bounding box center [1096, 171] width 206 height 27
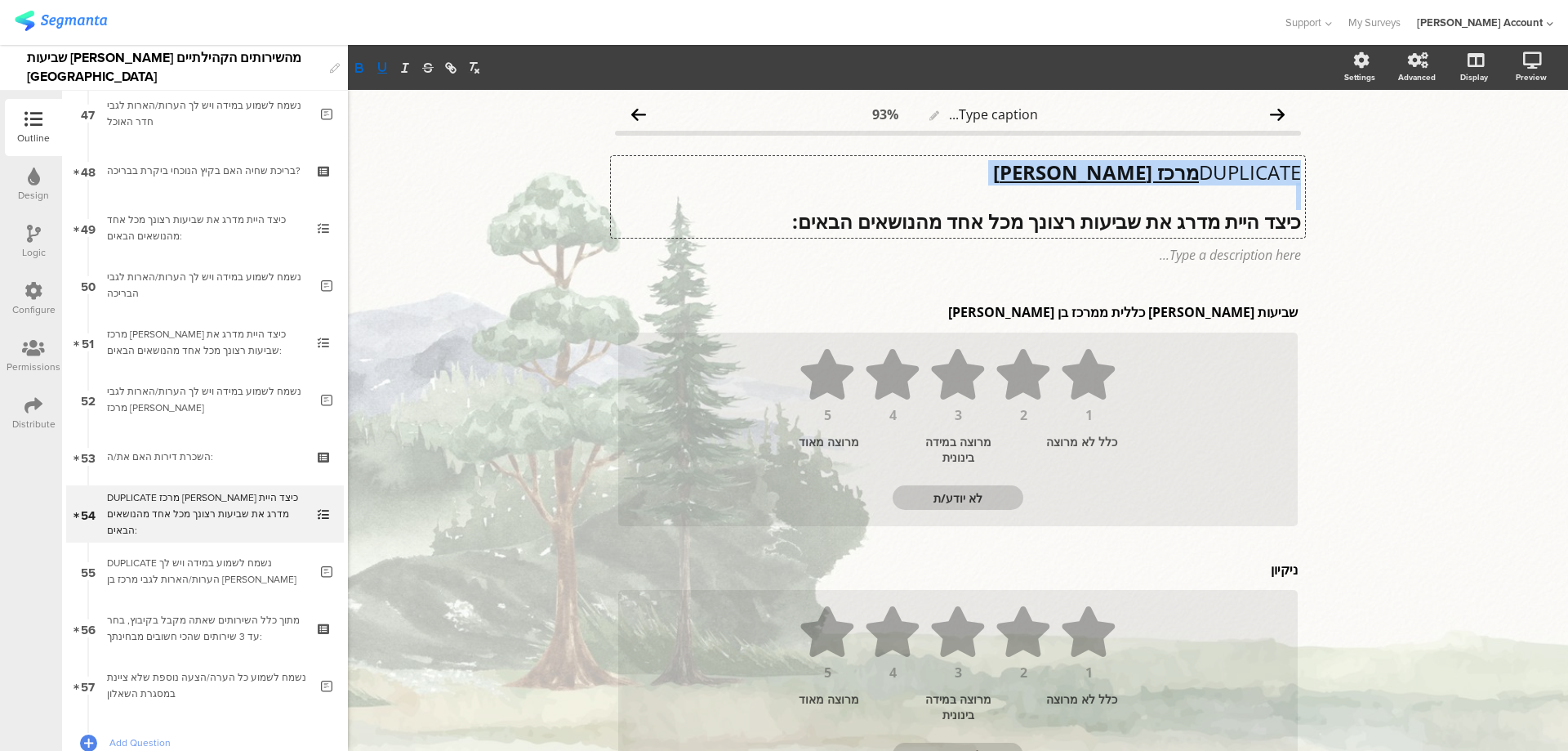
click at [1172, 175] on u "מרכז בן גוריון" at bounding box center [1096, 171] width 206 height 27
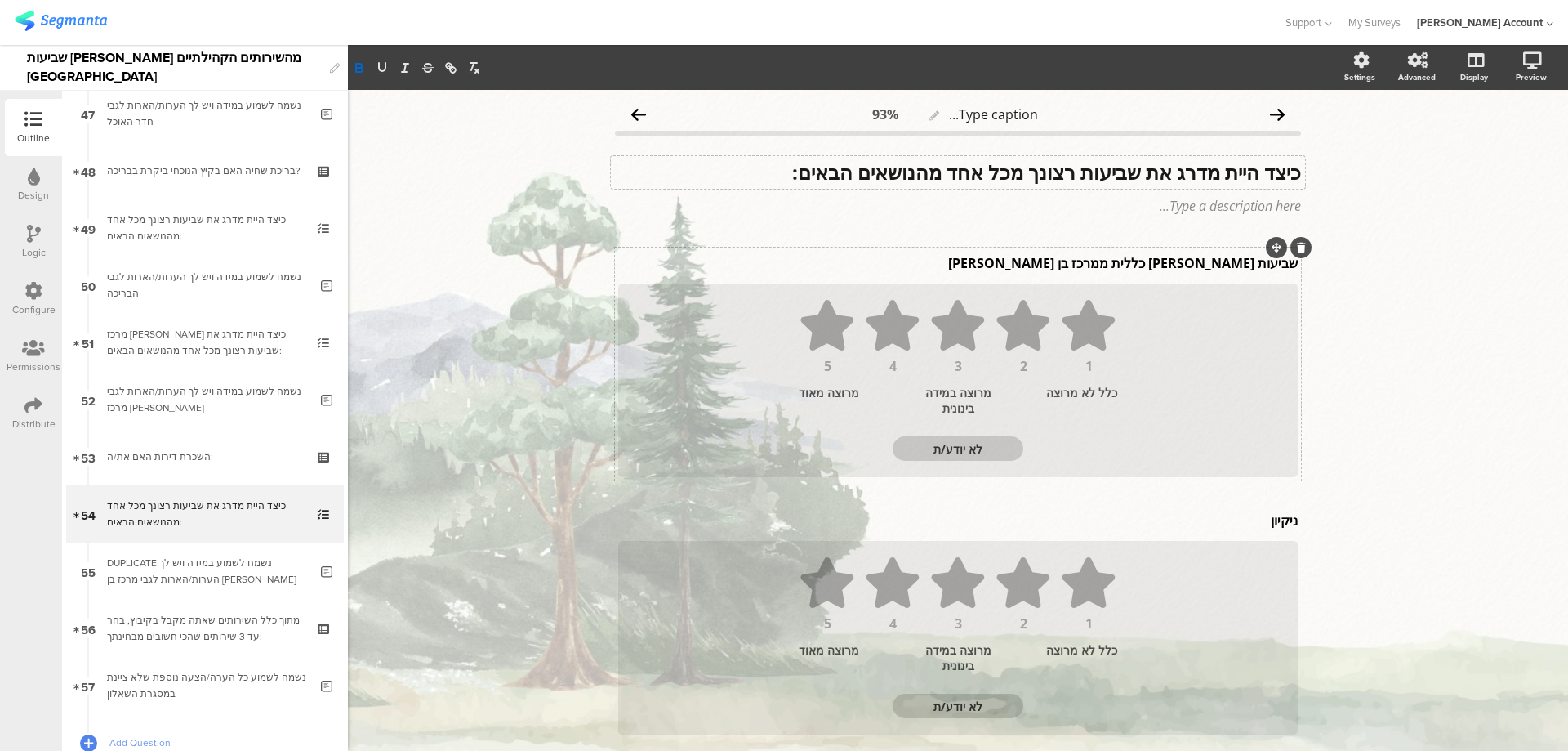
click at [1198, 270] on div "שביעות רצון כללית ממרכז בן גוריון שביעות רצון כללית ממרכז בן גוריון שביעות רצון…" at bounding box center [957, 263] width 687 height 27
click at [1198, 270] on p "שביעות רצון כללית ממרכז בן גוריון" at bounding box center [957, 263] width 679 height 18
click at [1260, 521] on div "ניקיון ניקיון ניקיון" at bounding box center [957, 520] width 687 height 27
click at [1260, 521] on p "ניקיון" at bounding box center [957, 520] width 679 height 18
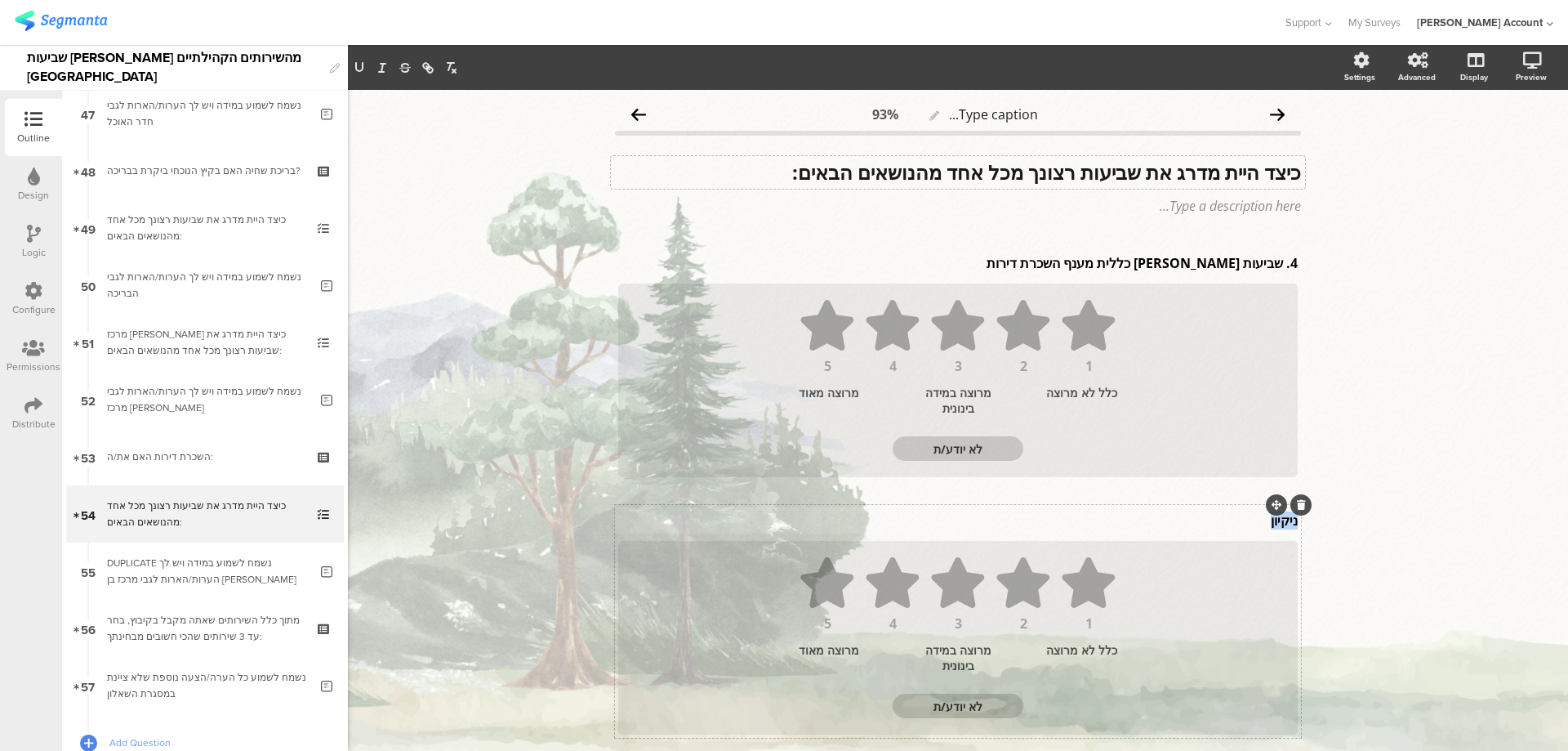
click at [1258, 521] on p "ניקיון" at bounding box center [957, 520] width 679 height 18
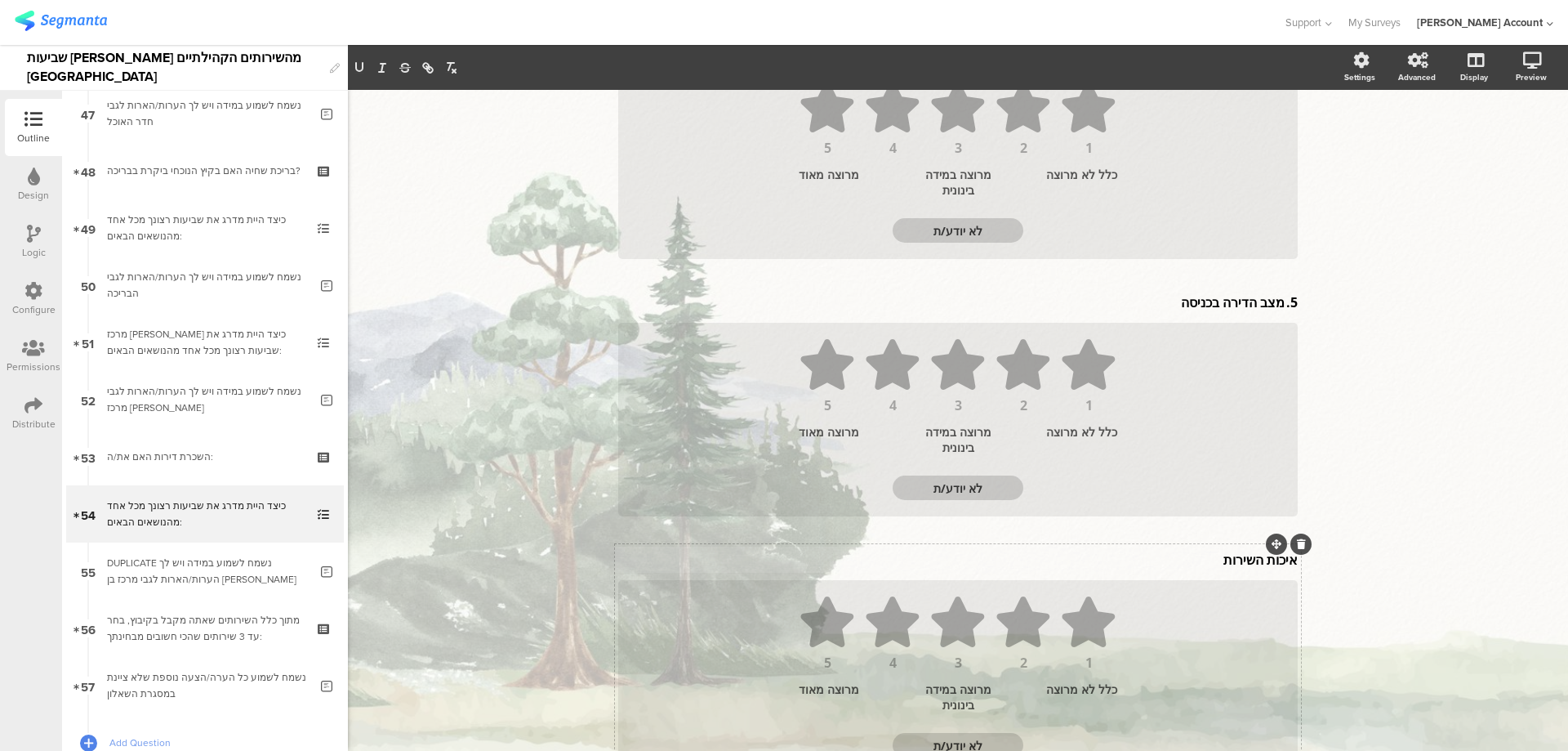
click at [1213, 561] on div "איכות השירות איכות השירות" at bounding box center [957, 560] width 687 height 27
click at [1213, 561] on p "איכות השירות" at bounding box center [957, 563] width 679 height 18
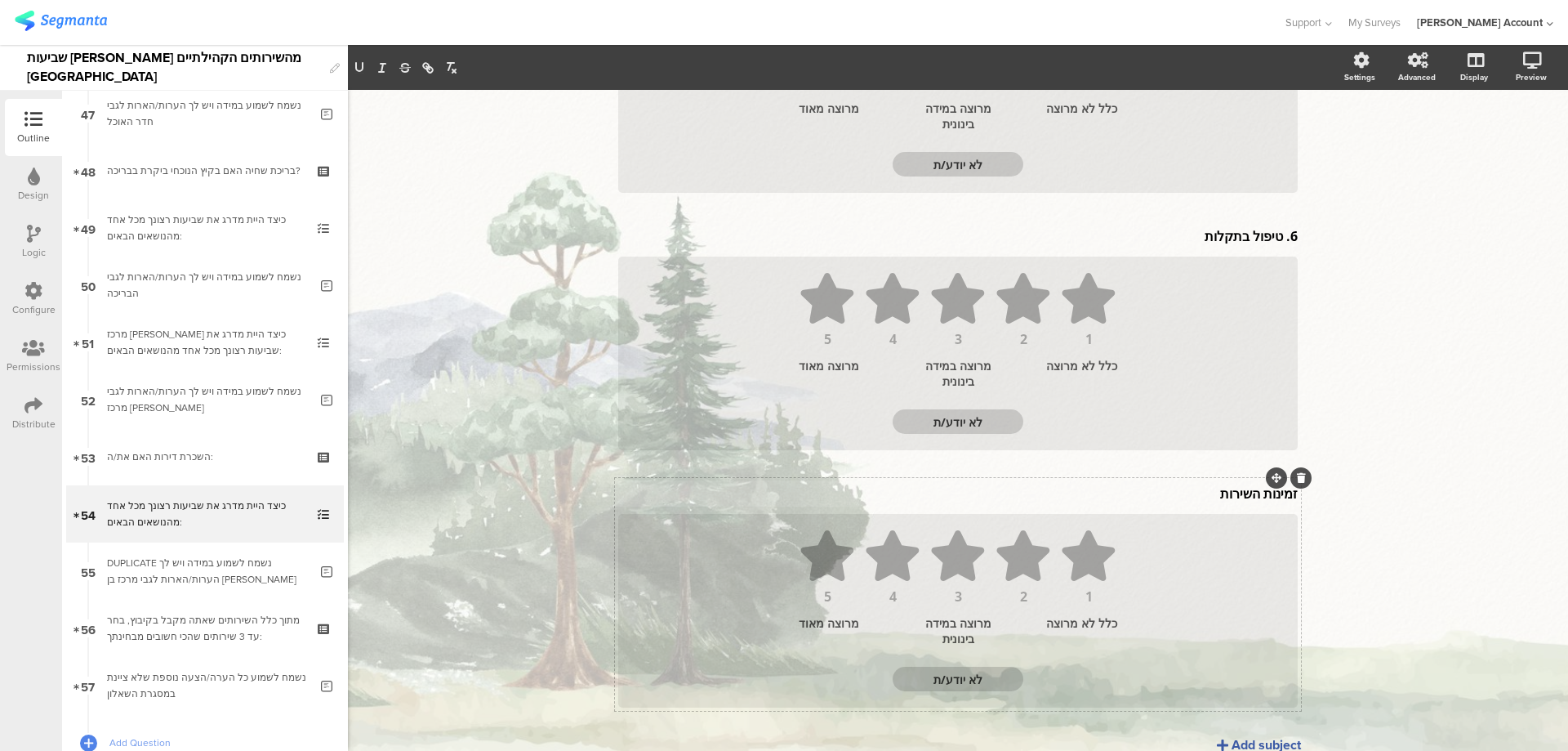
click at [1248, 498] on div "זמינות השירות זמינות השירות זמינות השירות" at bounding box center [957, 493] width 687 height 27
click at [1248, 498] on p "זמינות השירות" at bounding box center [957, 496] width 679 height 18
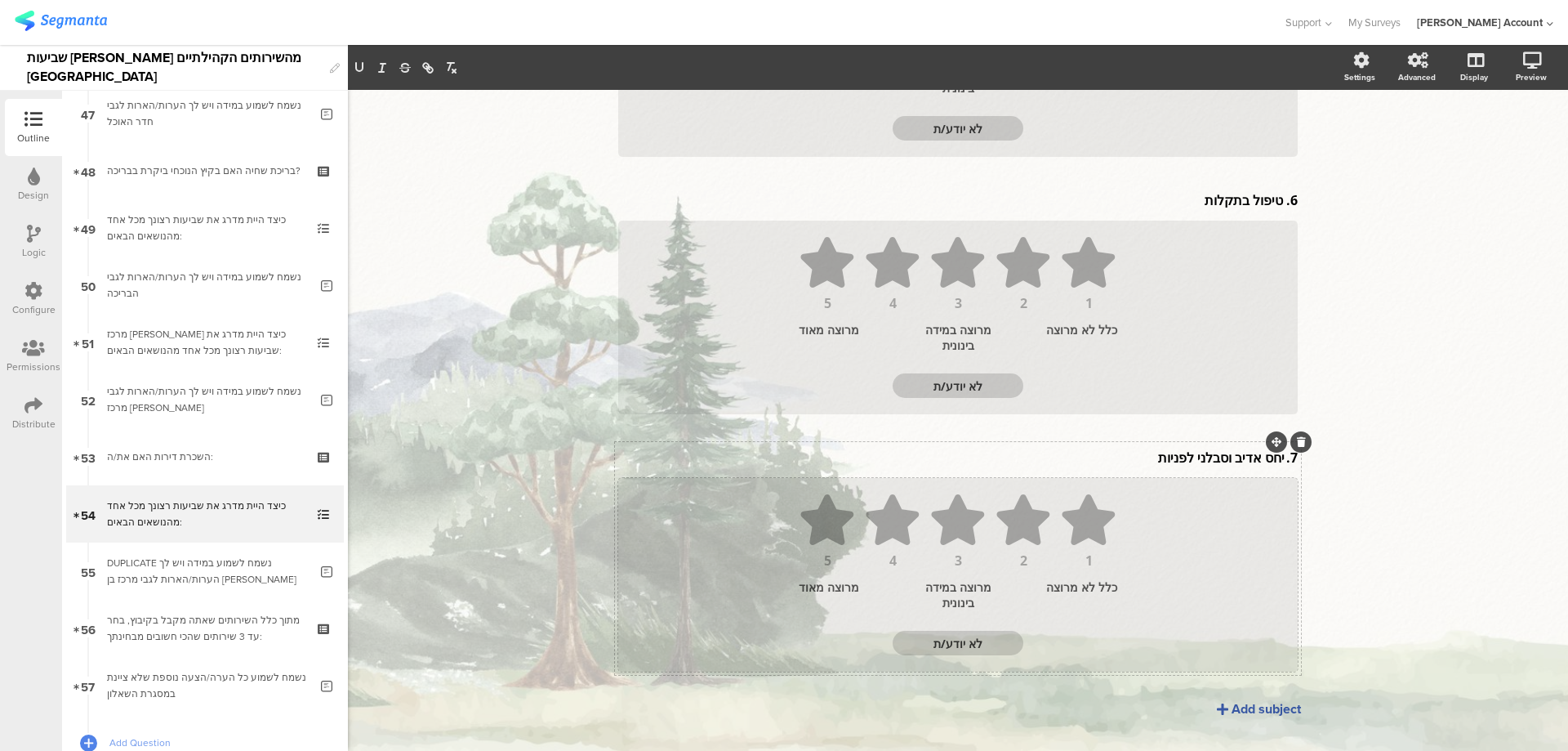
scroll to position [610, 0]
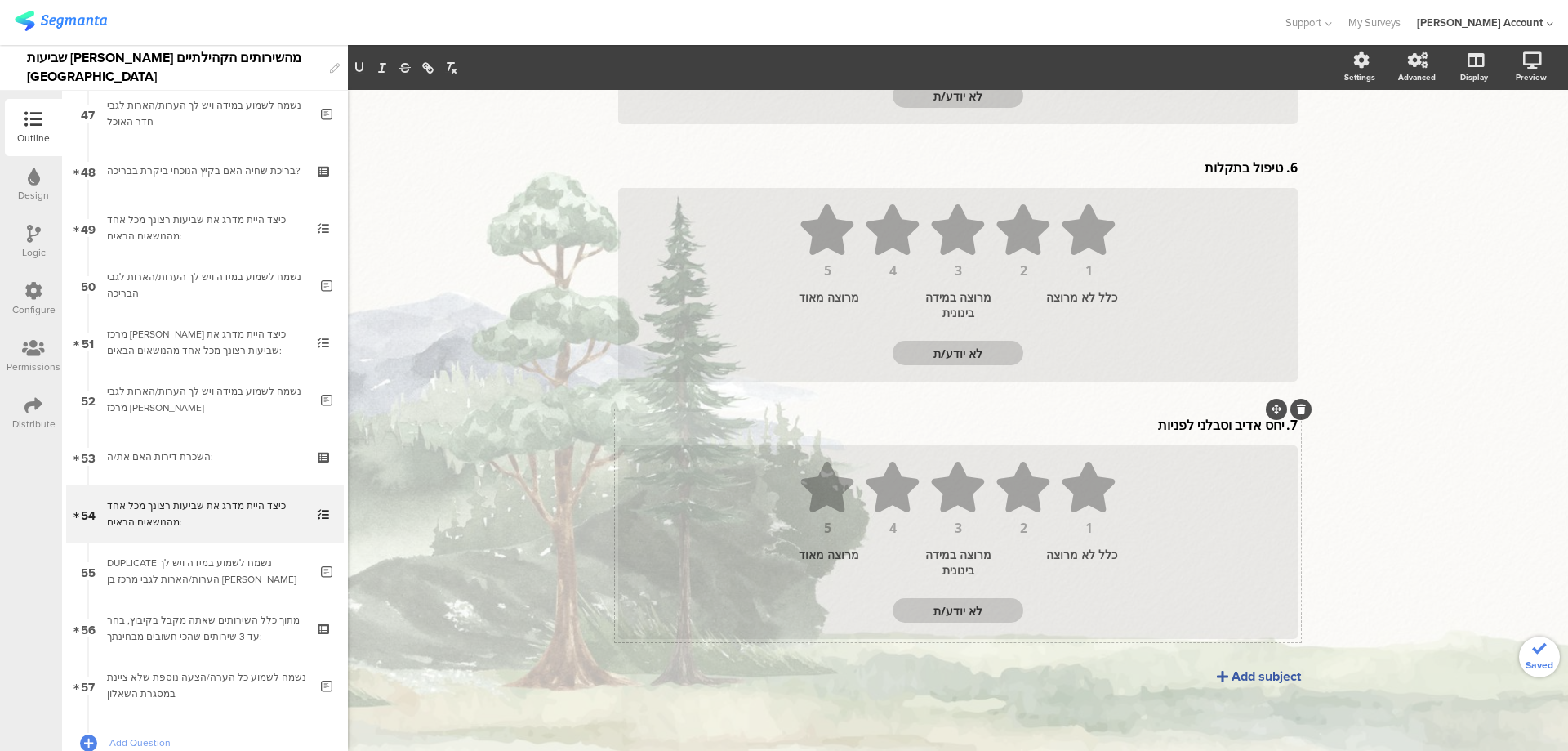
click at [1278, 428] on p "7. יחס אדיב וסבלני לפניות" at bounding box center [957, 425] width 679 height 18
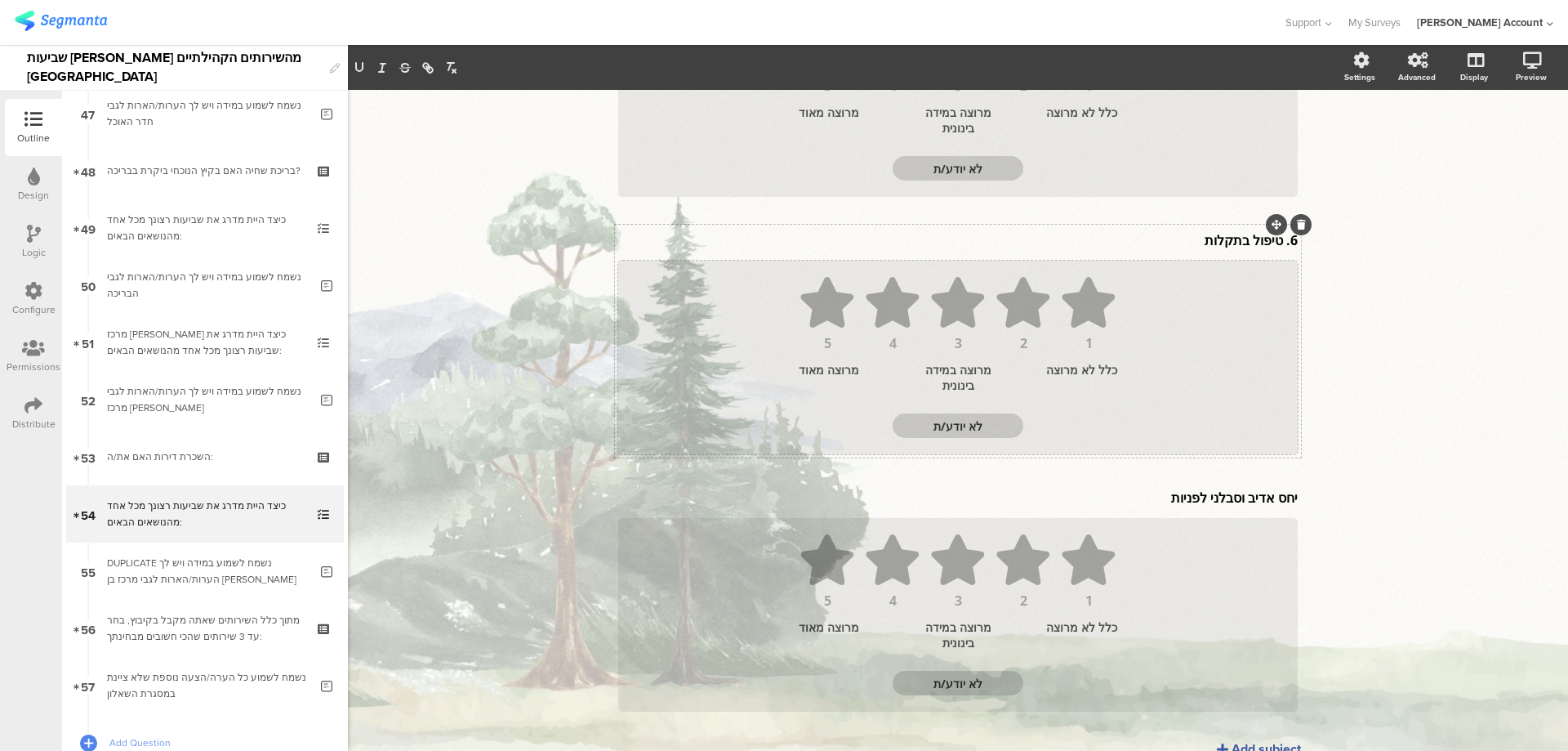
scroll to position [502, 0]
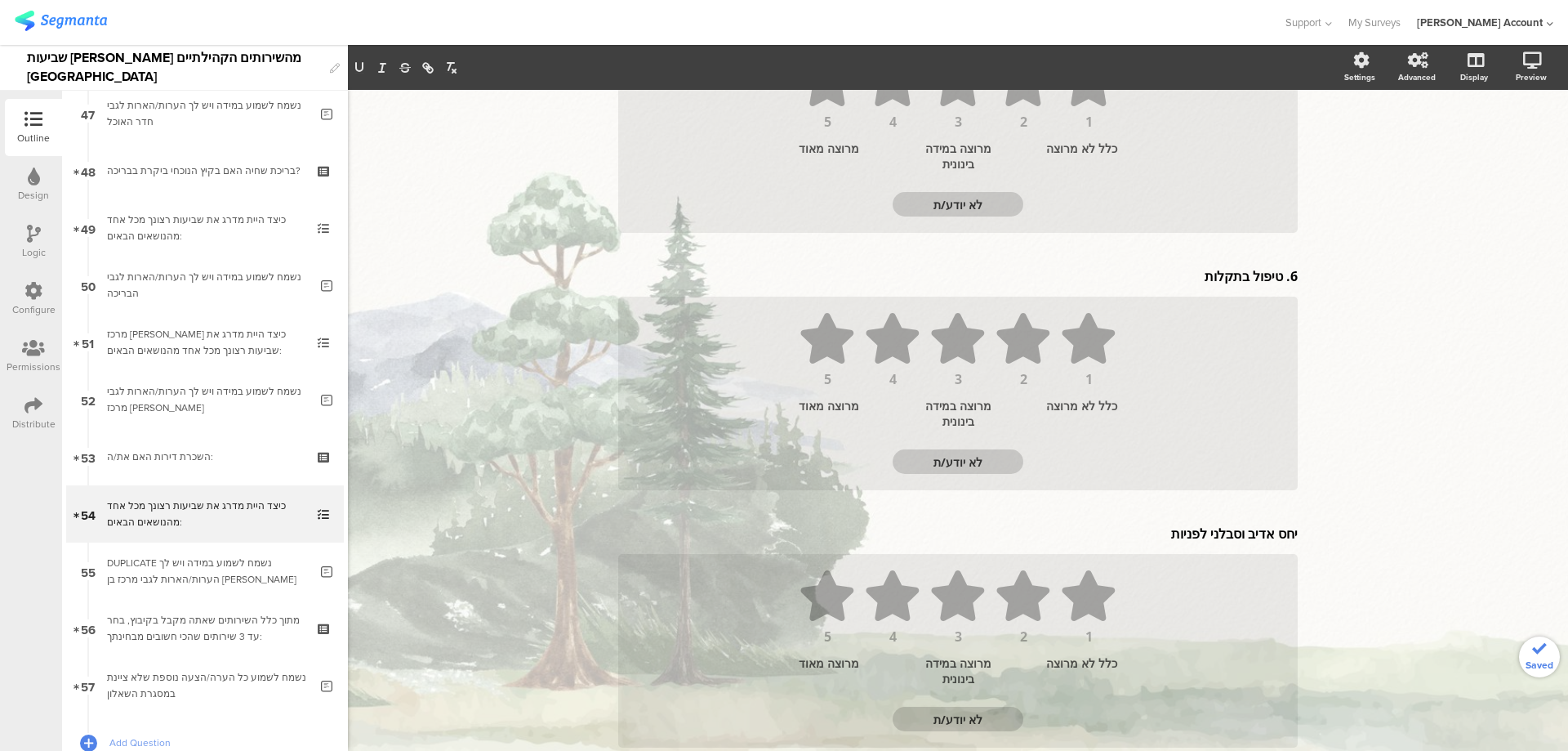
click at [1274, 276] on div "6. טיפול בתקלות 6. טיפול בתקלות 6. טיפול בתקלות" at bounding box center [957, 276] width 687 height 27
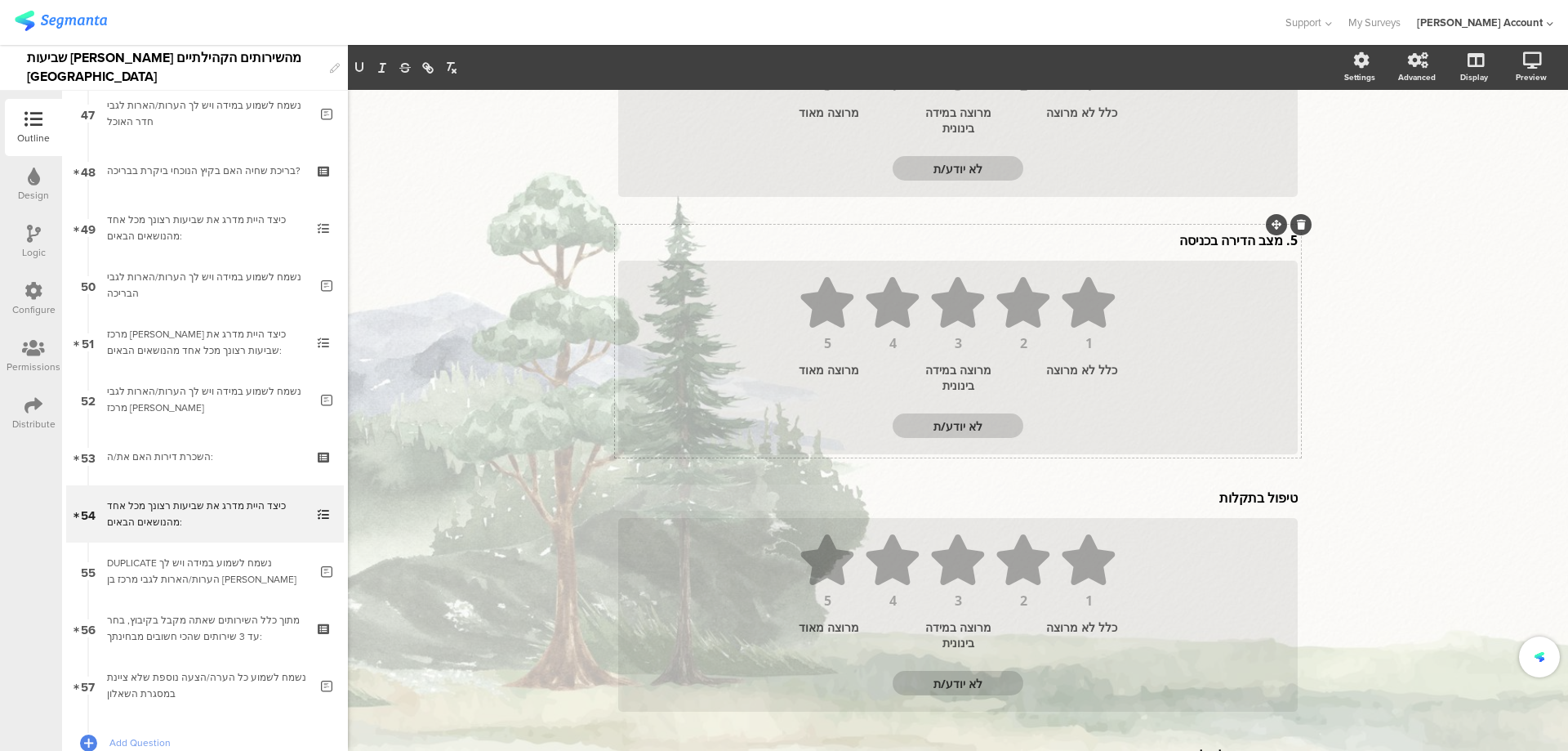
click at [1274, 244] on div "5. מצב הדירה בכניסה 5. מצב הדירה בכניסה" at bounding box center [957, 240] width 687 height 27
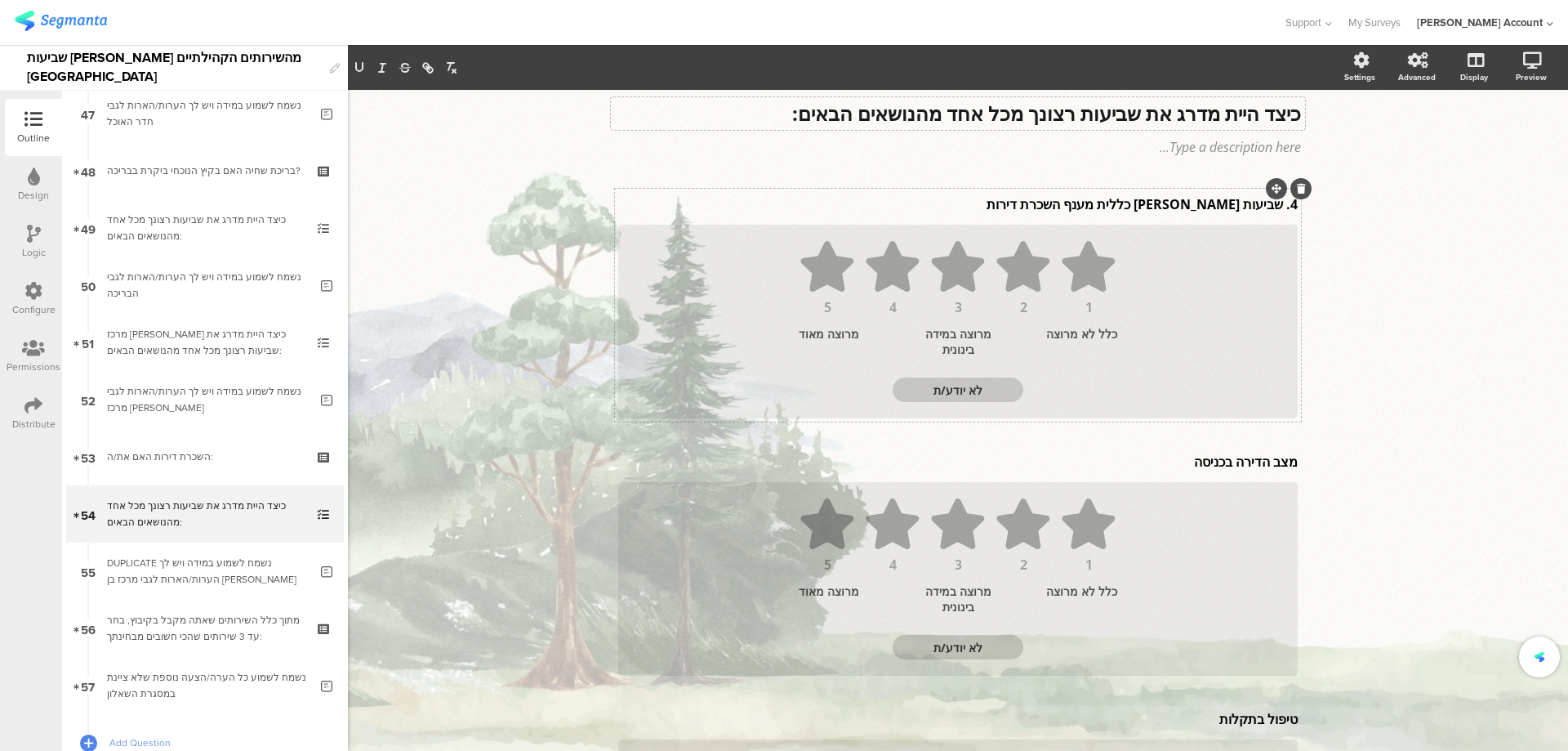
click at [1277, 201] on div "4. שביעות רצון כללית מענף השכרת דירות 4. שביעות רצון כללית מענף השכרת דירות 1 2…" at bounding box center [957, 305] width 686 height 233
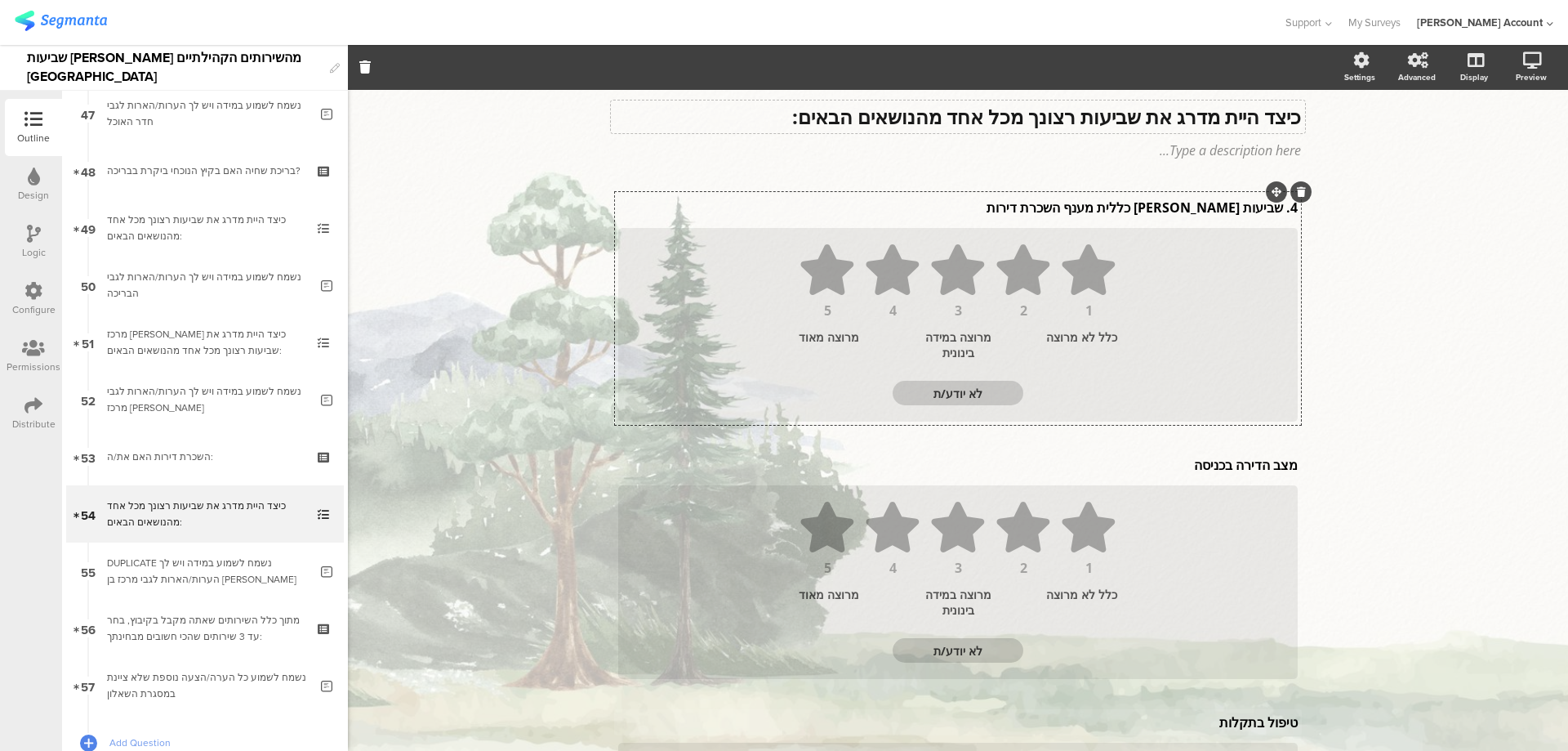
click at [1274, 210] on p "4. שביעות רצון כללית מענף השכרת דירות" at bounding box center [957, 208] width 679 height 18
click at [1275, 208] on p "4. שביעות רצון כללית מענף השכרת דירות" at bounding box center [957, 208] width 679 height 18
click at [1233, 473] on div "מצב הדירה בכניסה מצב הדירה בכניסה מצב הדירה בכניסה" at bounding box center [957, 464] width 687 height 27
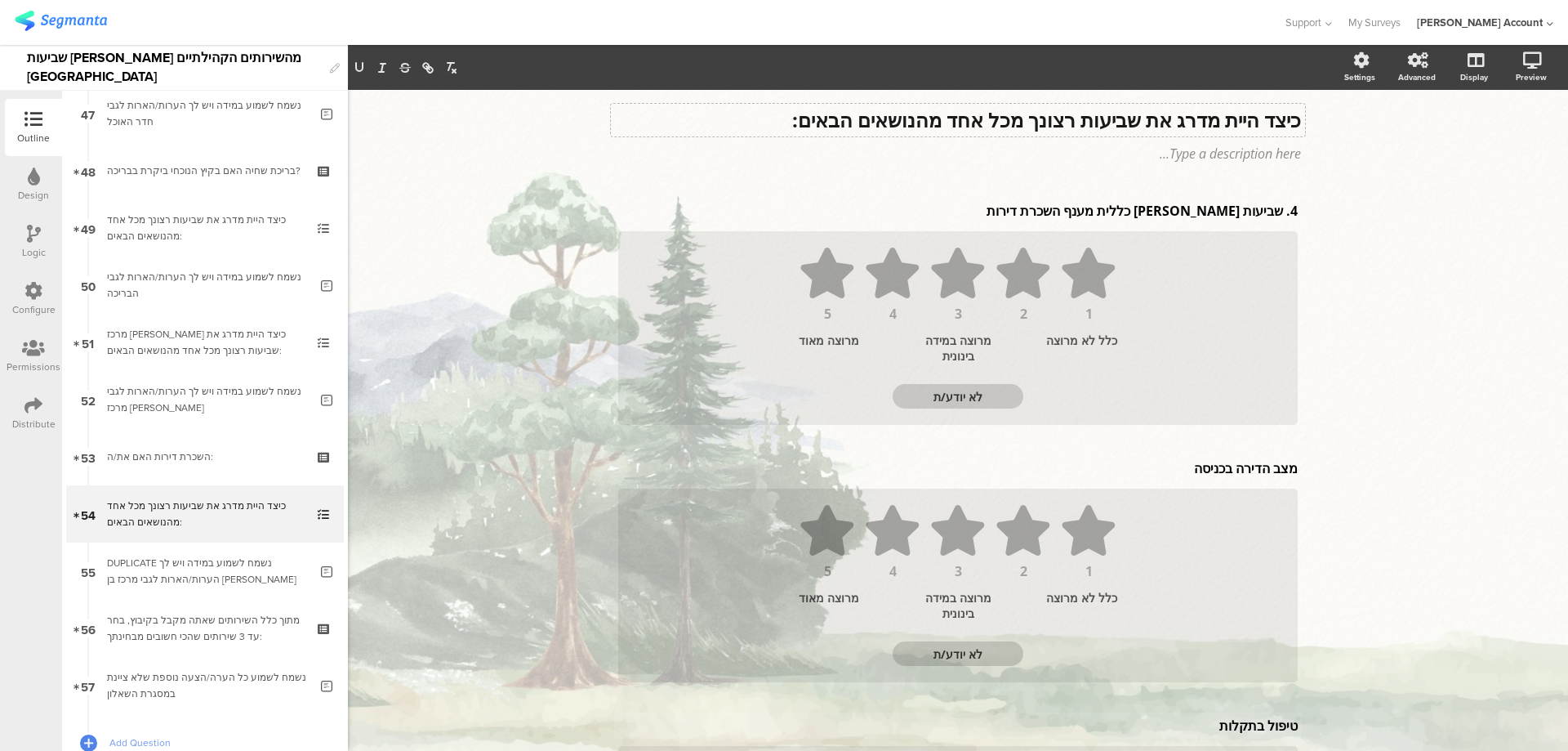
click at [1238, 466] on p "מצב הדירה בכניסה" at bounding box center [957, 468] width 679 height 18
click at [1277, 212] on p "4. שביעות רצון כללית מענף השכרת דירות" at bounding box center [957, 211] width 679 height 18
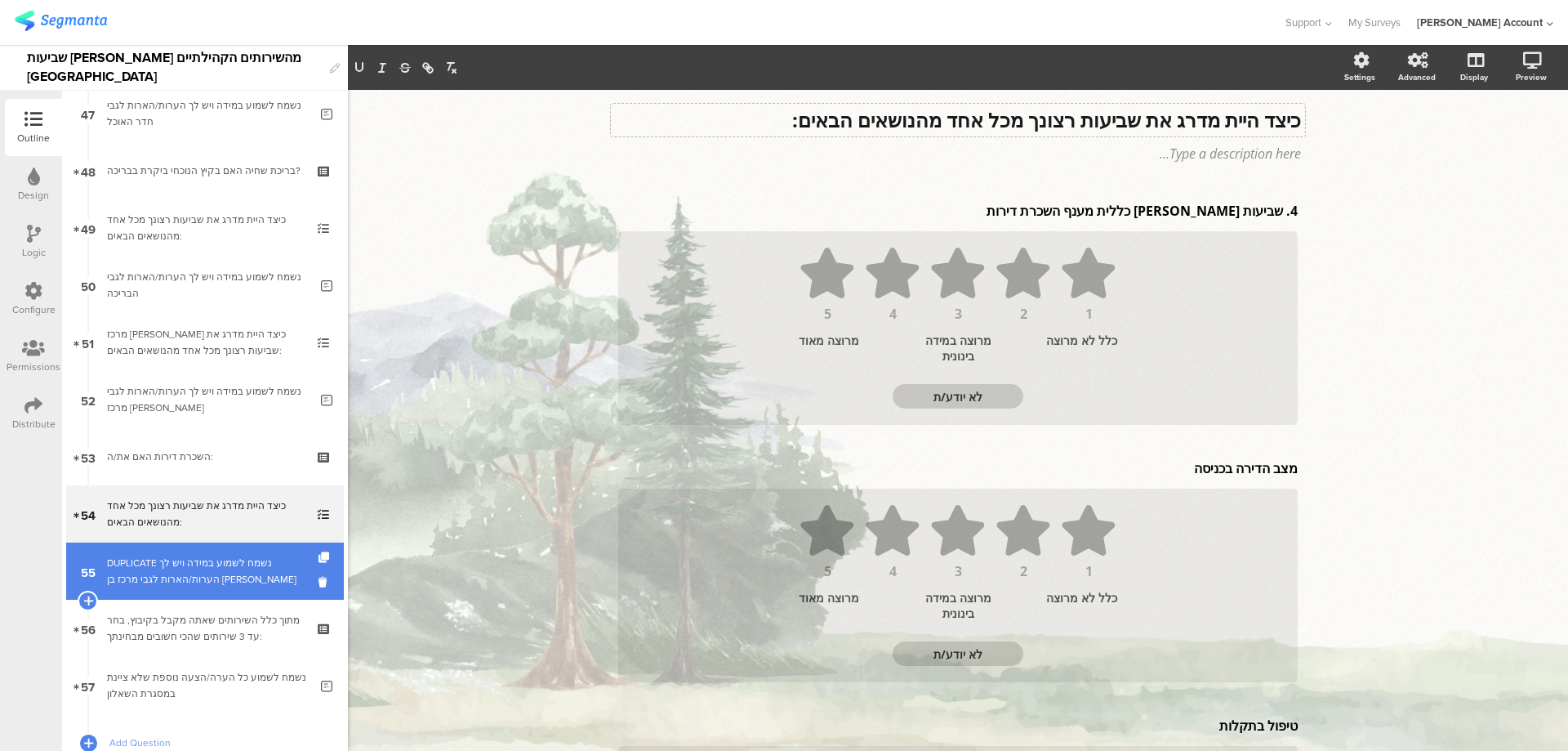
click at [246, 572] on div "DUPLICATE נשמח לשמוע במידה ויש לך הערות/הארות לגבי מרכז בן גוריון" at bounding box center [208, 571] width 201 height 33
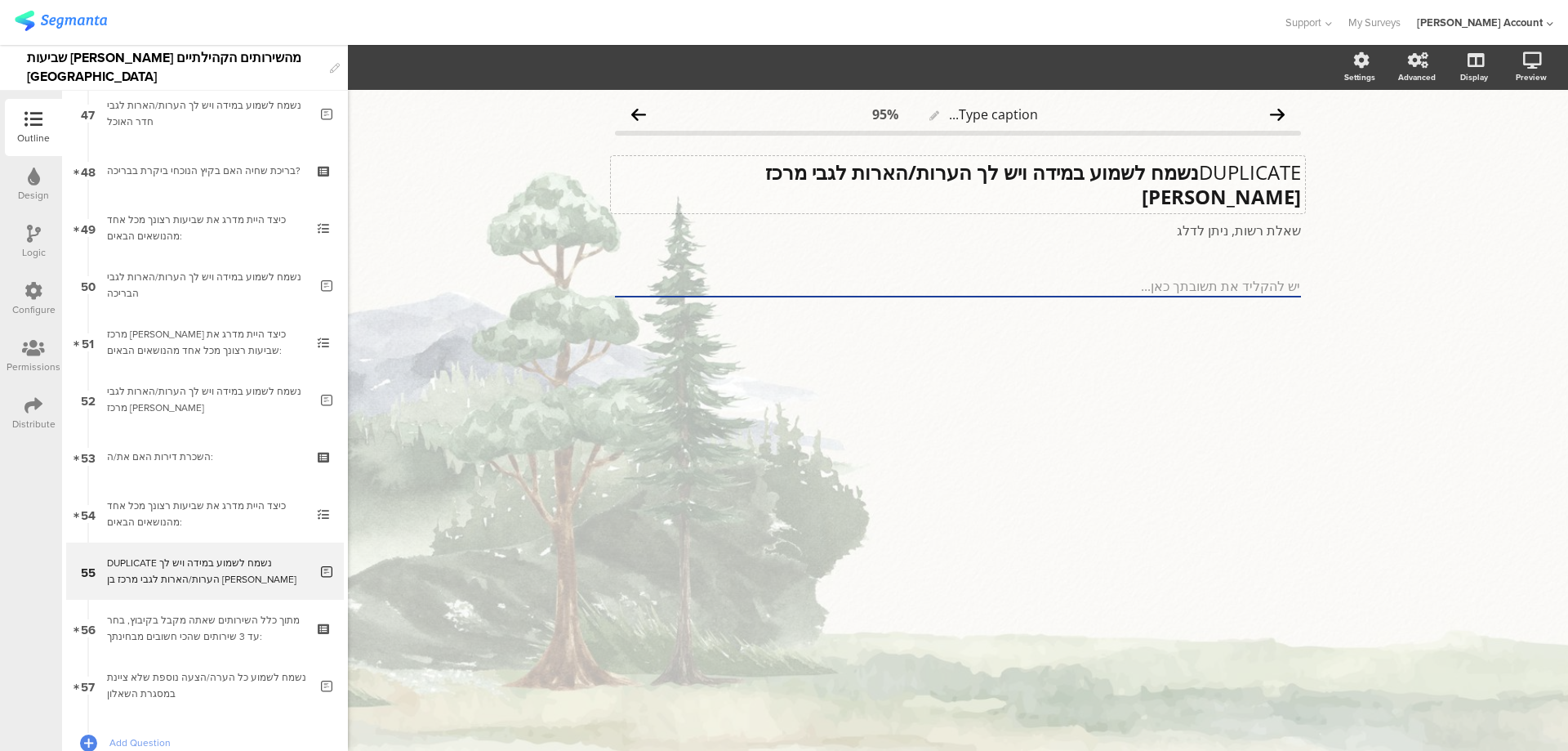
click at [1190, 180] on strong "נשמח לשמוע במידה ויש לך הערות/הארות לגבי מרכז בן גוריון" at bounding box center [1033, 184] width 535 height 51
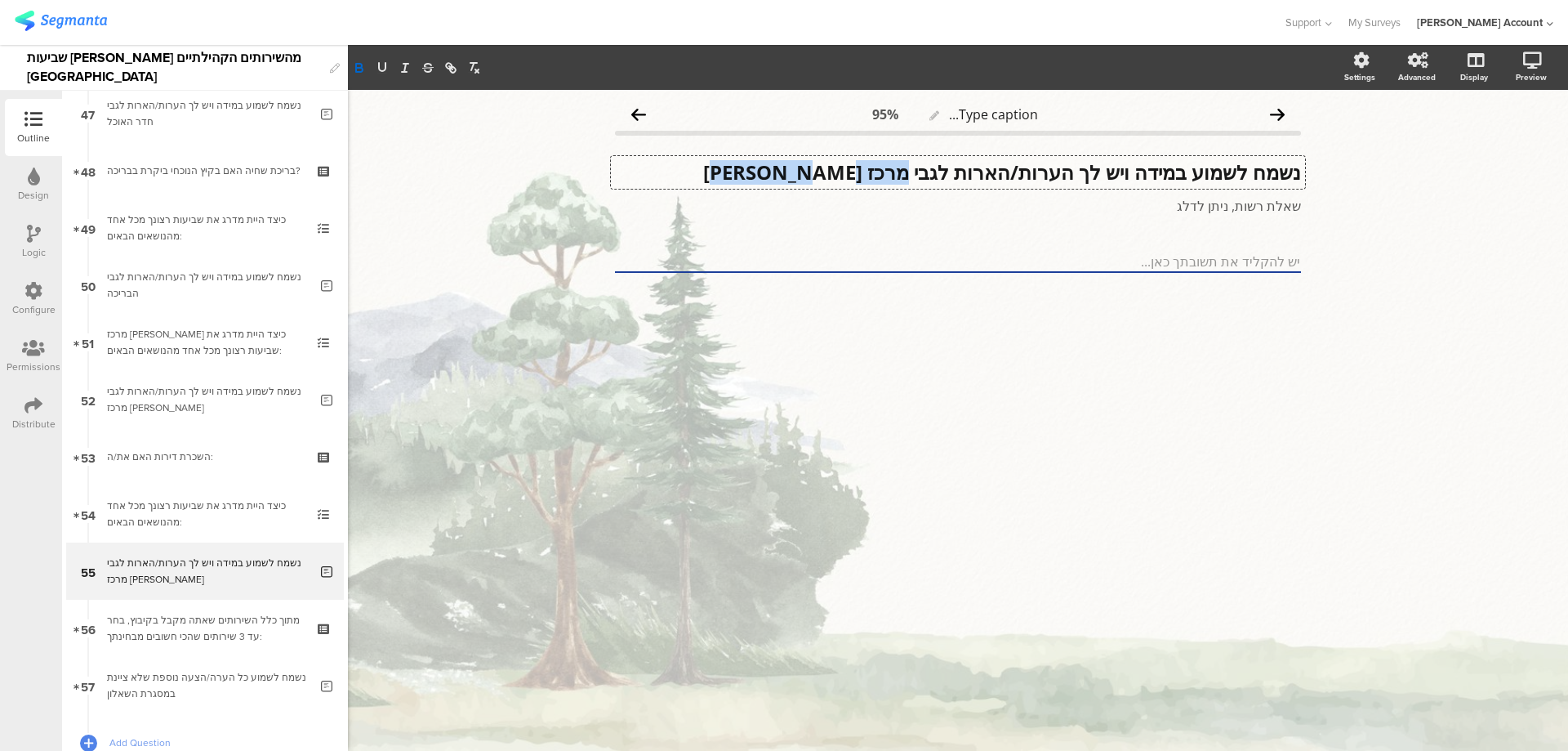
drag, startPoint x: 902, startPoint y: 171, endPoint x: 705, endPoint y: 167, distance: 197.0
click at [705, 167] on p "נשמח לשמוע במידה ויש לך הערות/הארות לגבי מרכז בן גוריון" at bounding box center [957, 172] width 686 height 25
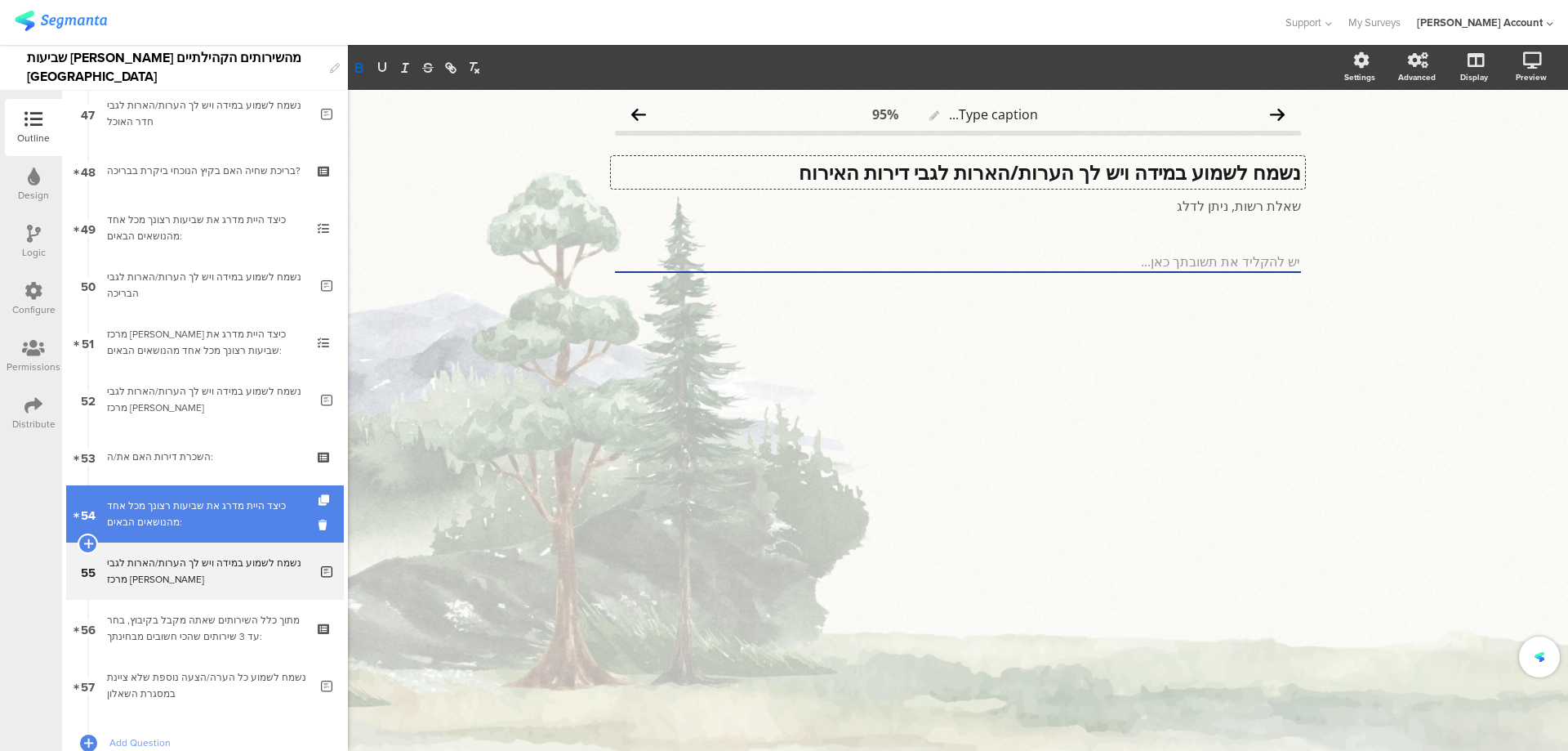
click at [229, 526] on div "כיצד היית מדרג את שביעות רצונך מכל אחד מהנושאים הבאים:" at bounding box center [204, 514] width 195 height 33
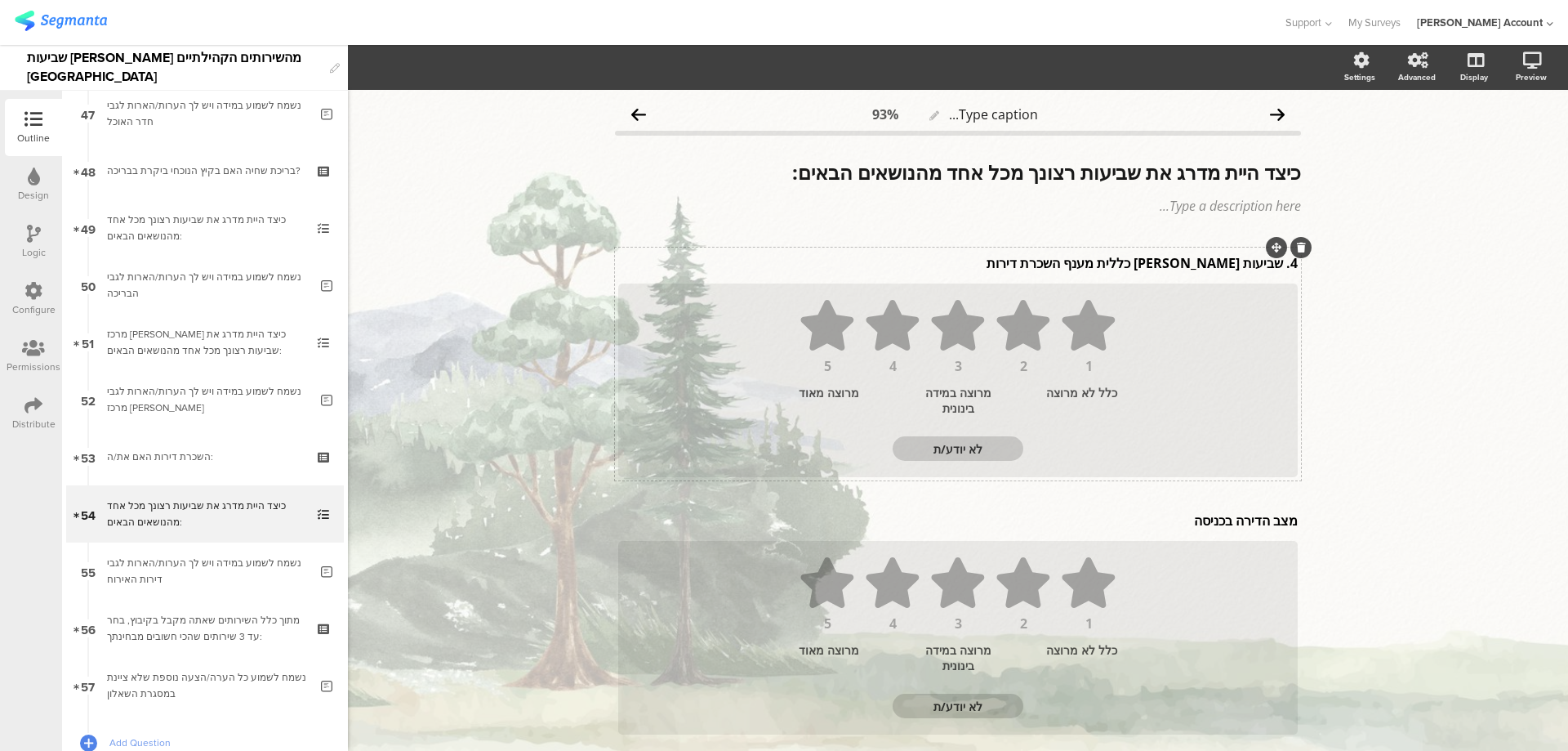
click at [1275, 266] on div "4. שביעות רצון כללית מענף השכרת דירות 4. שביעות רצון כללית מענף השכרת דירות" at bounding box center [957, 263] width 687 height 27
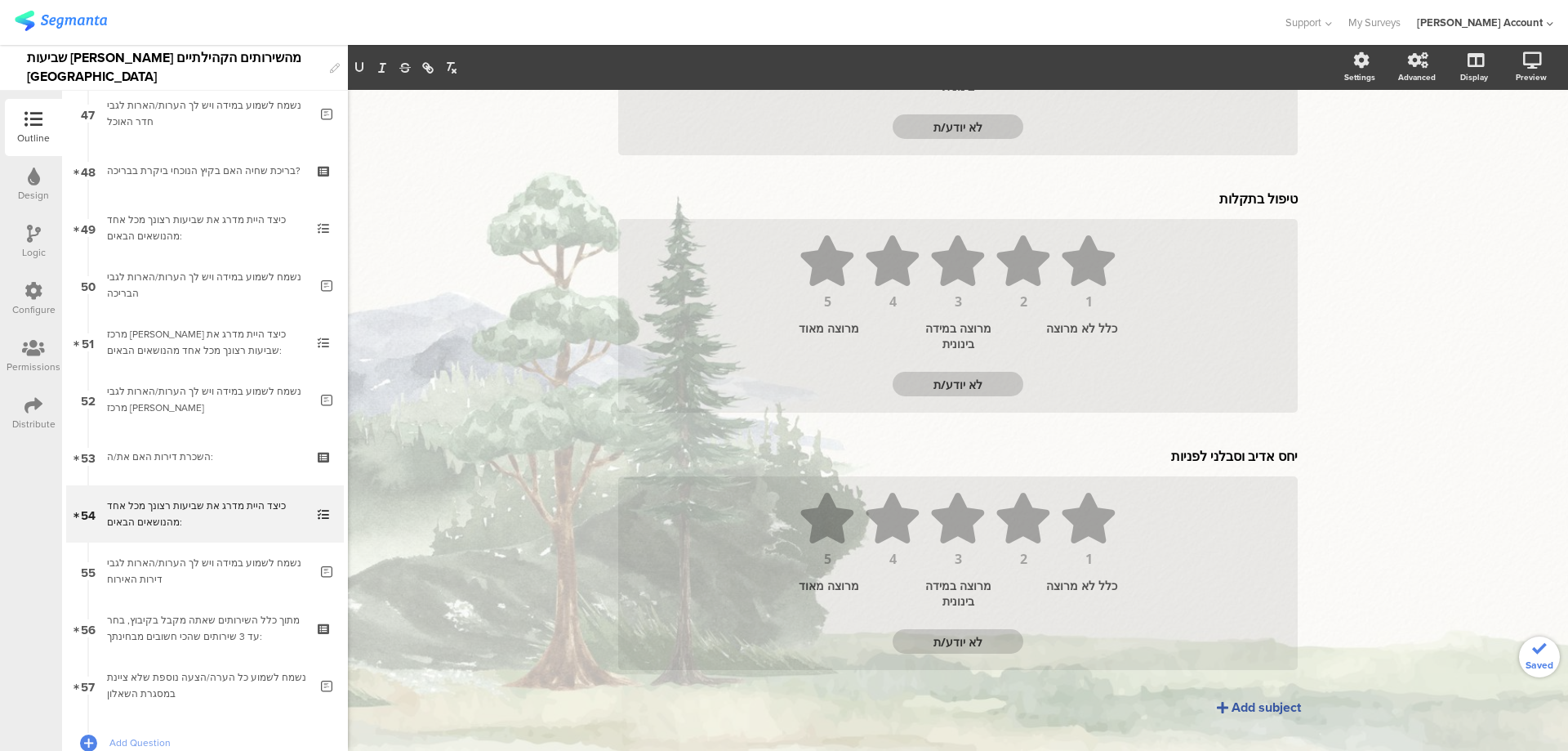
scroll to position [610, 0]
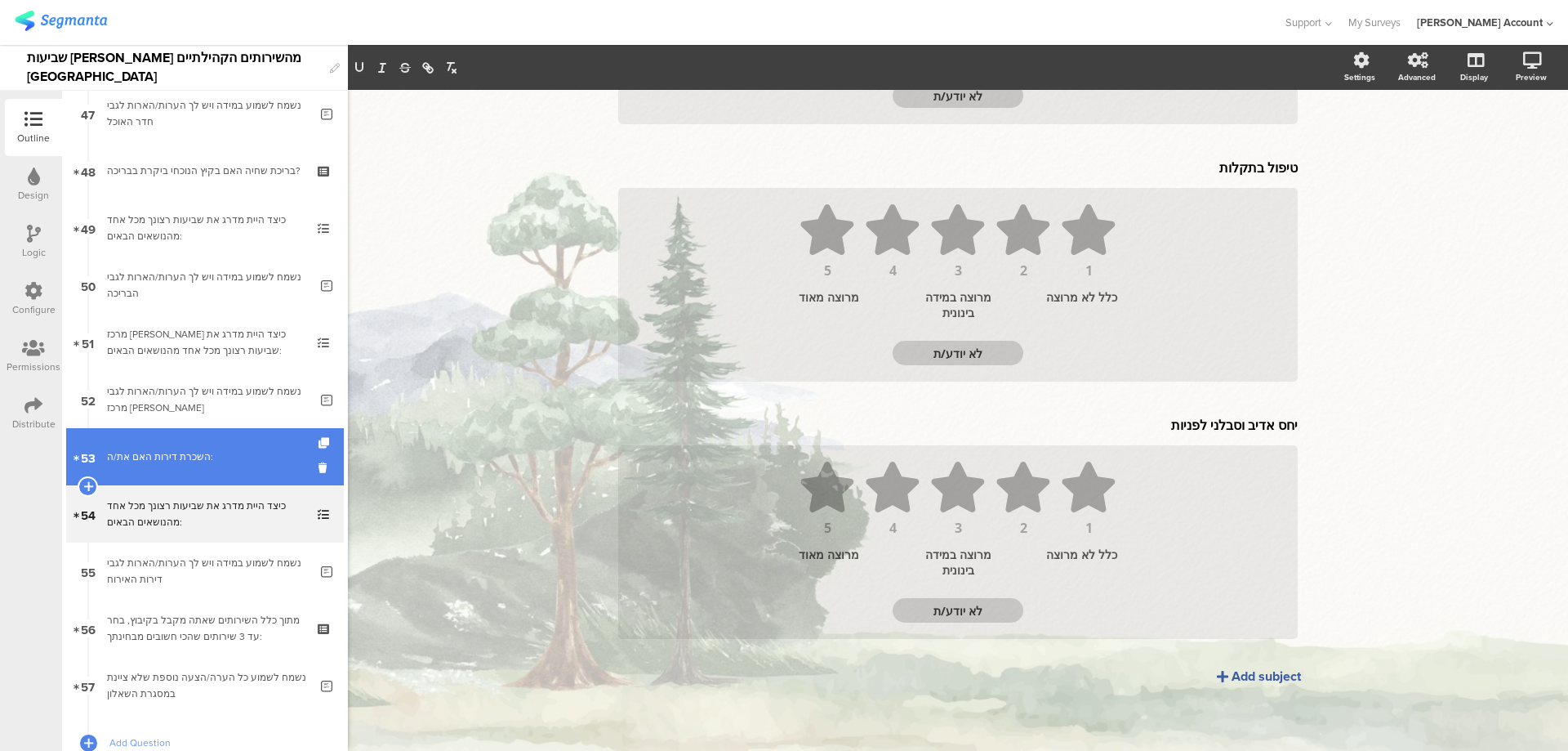
click at [202, 446] on link "53 השכרת דירות האם את/ה:" at bounding box center [204, 456] width 277 height 57
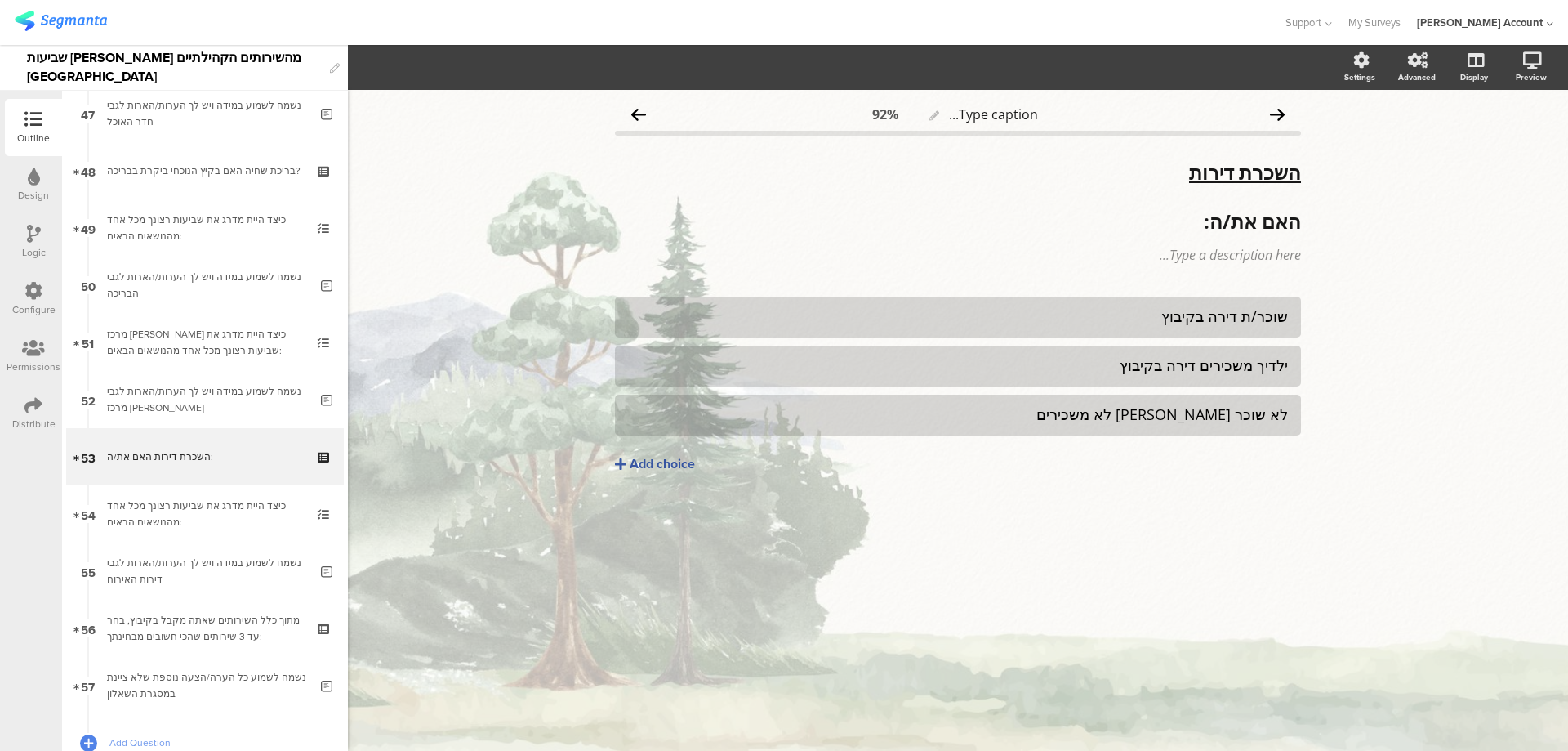
click at [23, 240] on div "Logic" at bounding box center [33, 242] width 57 height 57
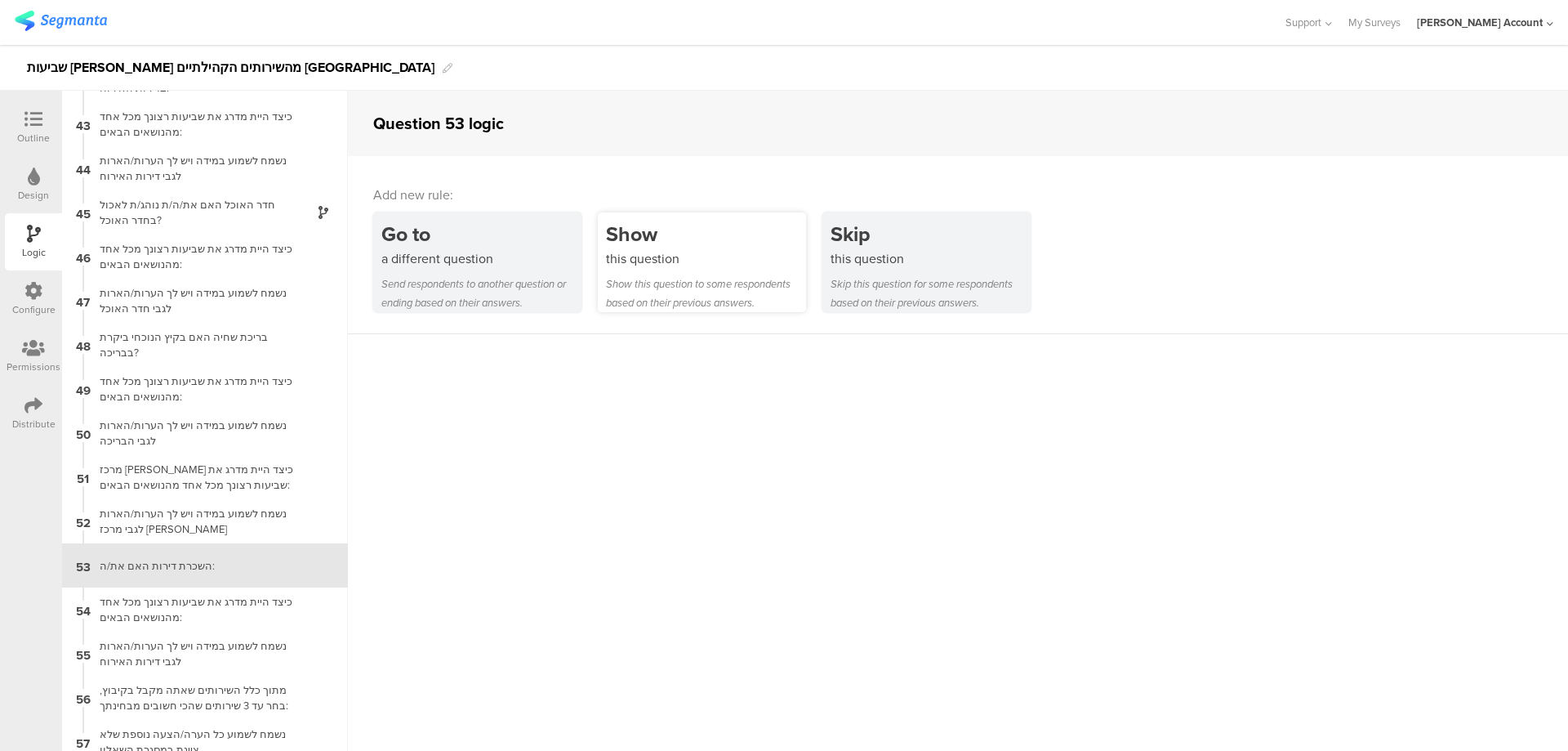
scroll to position [1855, 0]
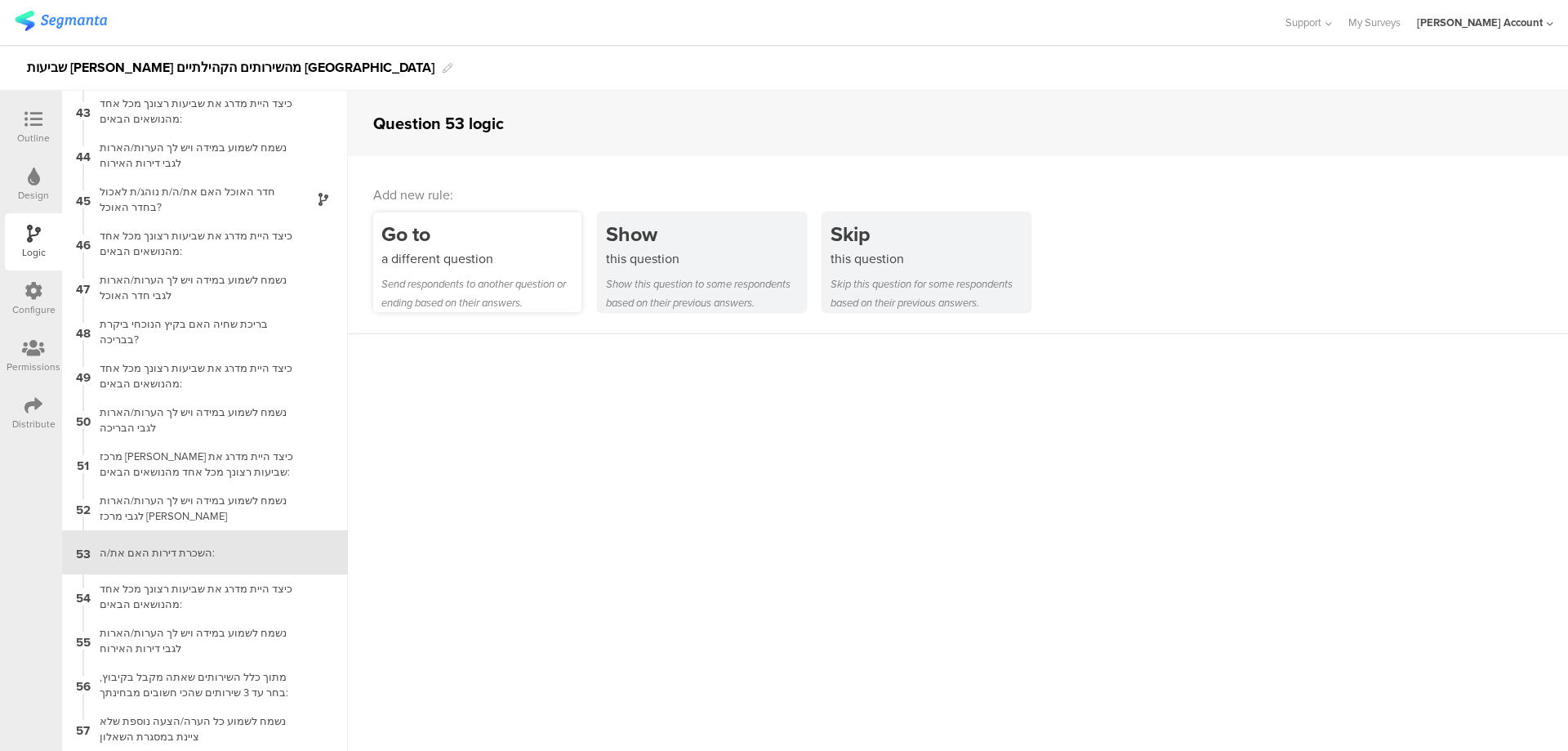
click at [518, 256] on div "a different question" at bounding box center [481, 258] width 200 height 19
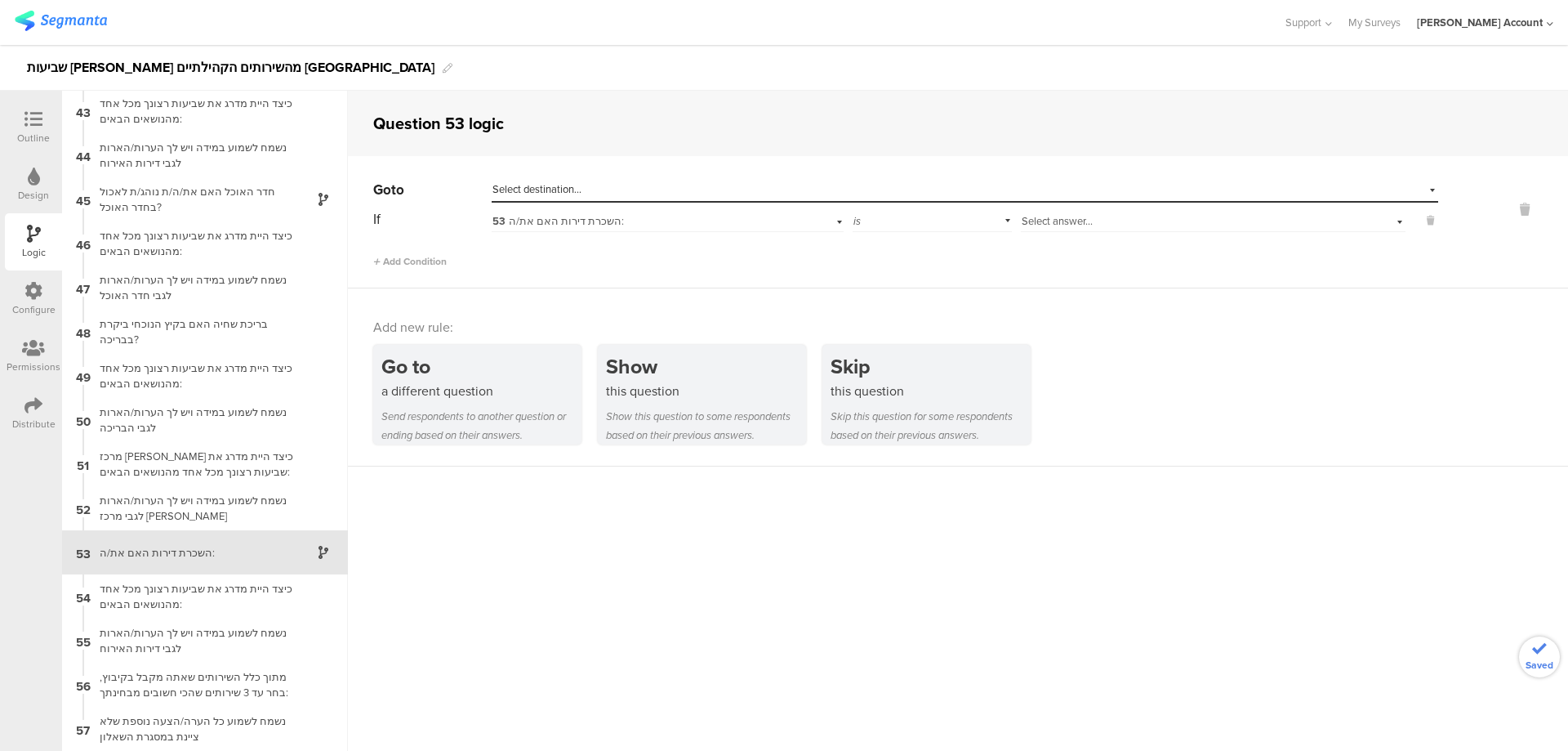
click at [1086, 219] on span "Select answer..." at bounding box center [1057, 221] width 71 height 16
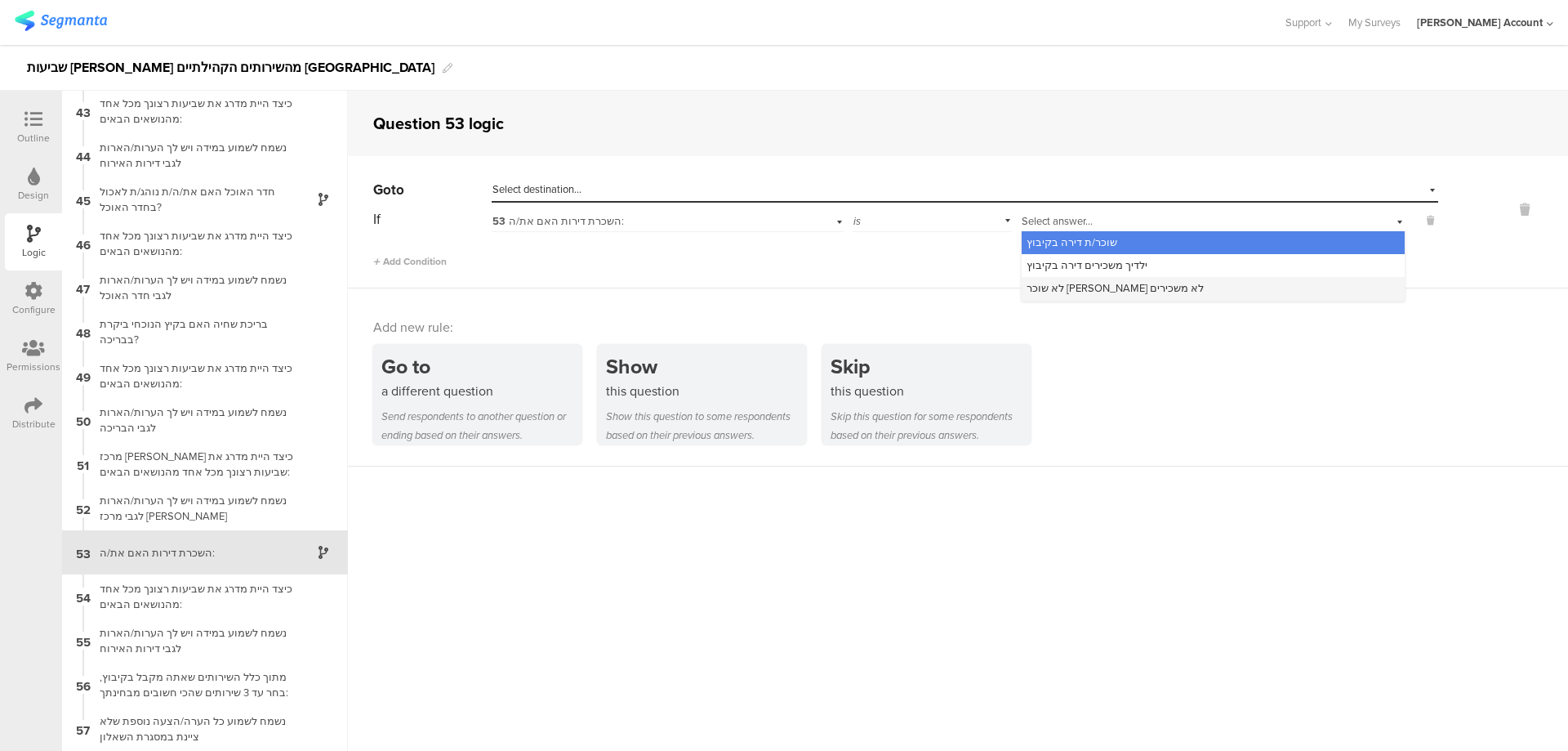
click at [1119, 288] on span "לא שוכר וילדיי לא משכירים" at bounding box center [1115, 288] width 178 height 16
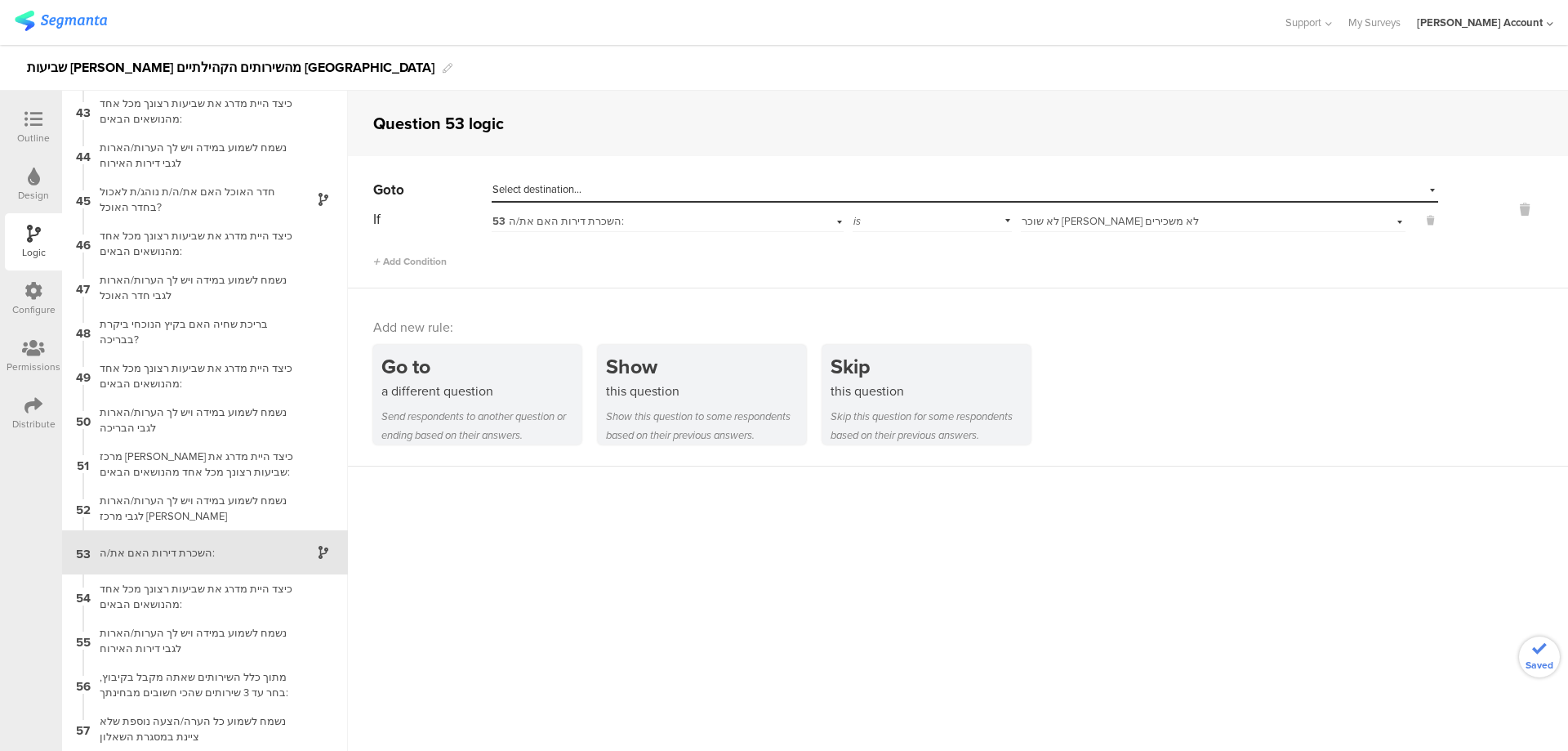
click at [1107, 192] on div "Select destination..." at bounding box center [890, 190] width 795 height 15
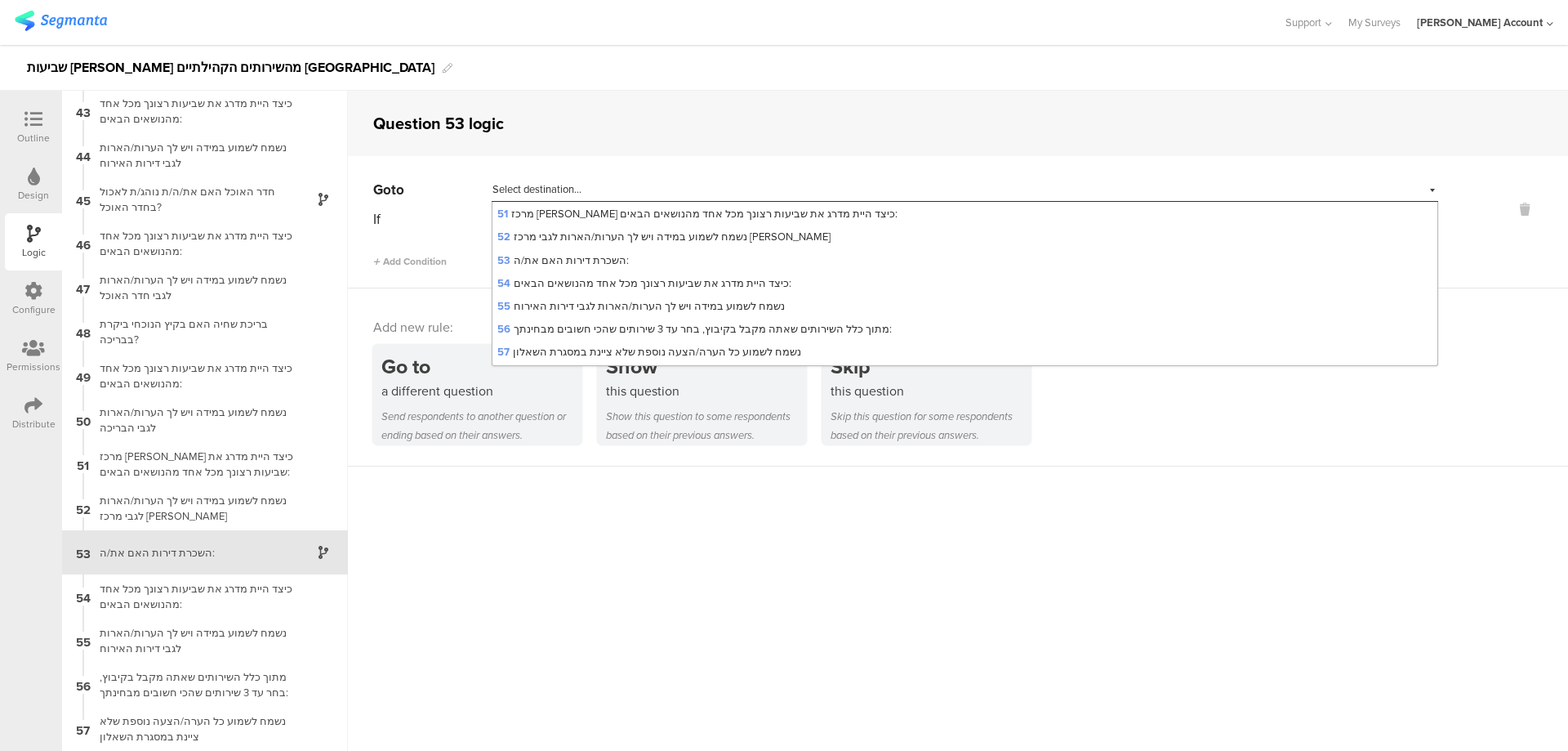
scroll to position [1216, 0]
click at [813, 314] on span "56 מתוך כלל השירותים שאתה מקבל בקיבוץ, בחר עד 3 שירותים שהכי חשובים מבחינתך:" at bounding box center [694, 321] width 395 height 16
